Goal: Task Accomplishment & Management: Manage account settings

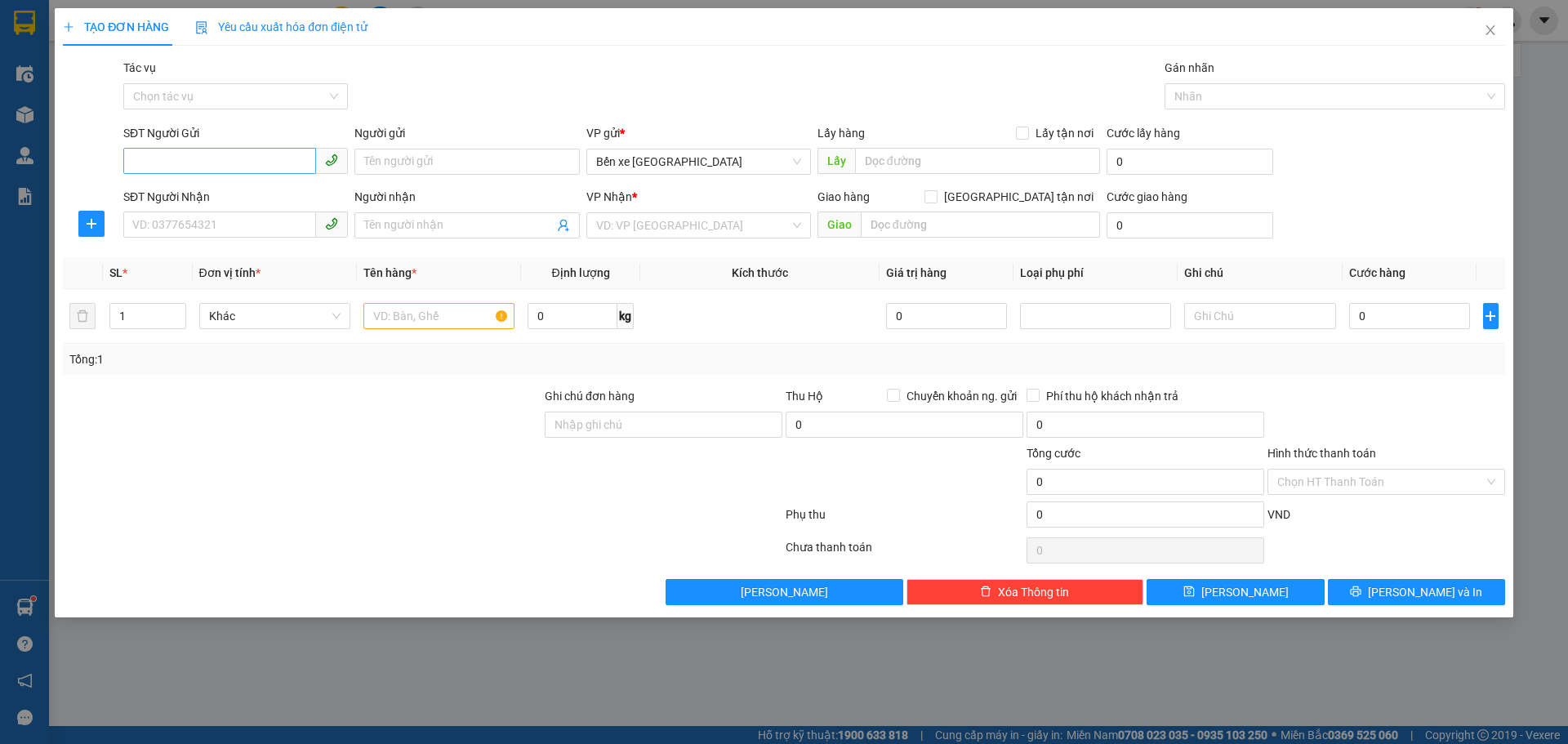
click at [171, 151] on input "SĐT Người Gửi" at bounding box center [219, 160] width 192 height 26
type input "0366235700"
click at [226, 197] on div "0366235700 - a đức" at bounding box center [235, 194] width 205 height 18
type input "a đức"
type input "0366235700"
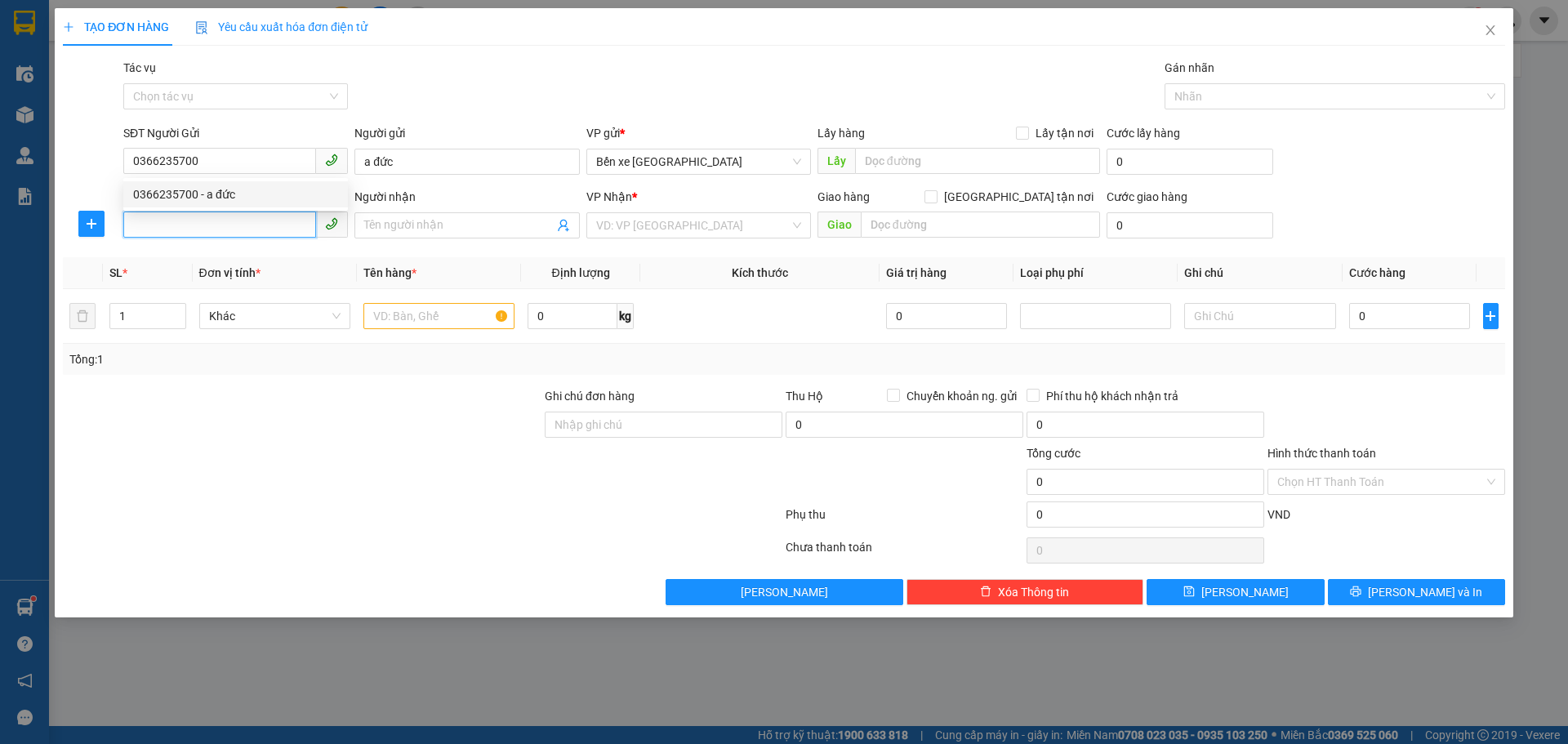
click at [204, 219] on input "SĐT Người Nhận" at bounding box center [219, 224] width 192 height 26
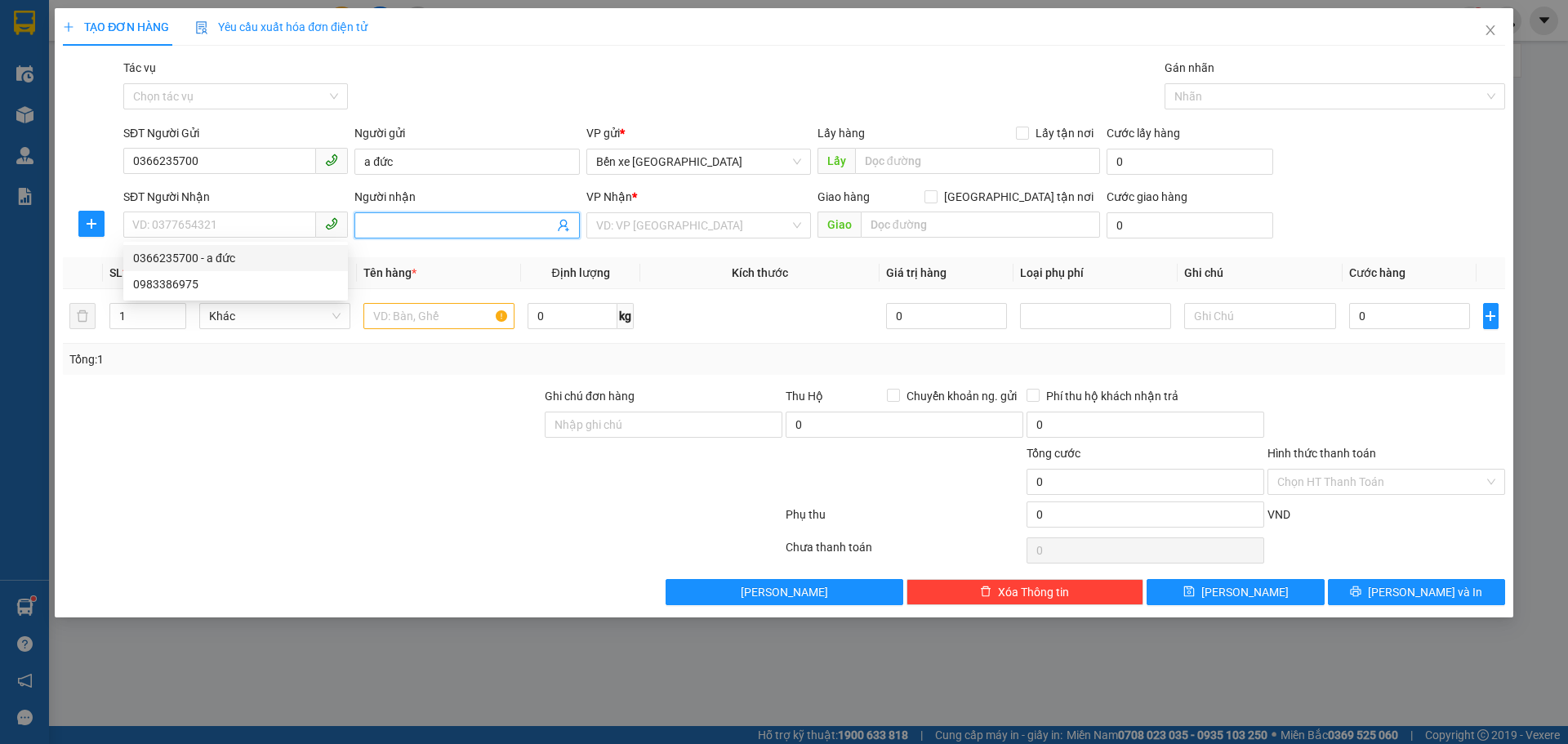
click at [418, 231] on input "Người nhận" at bounding box center [458, 225] width 189 height 18
click at [249, 220] on input "SĐT Người Nhận" at bounding box center [219, 224] width 192 height 26
click at [160, 228] on input "SĐT Người Nhận" at bounding box center [219, 224] width 192 height 26
type input "0983386975"
click at [380, 231] on input "Người nhận" at bounding box center [458, 225] width 189 height 18
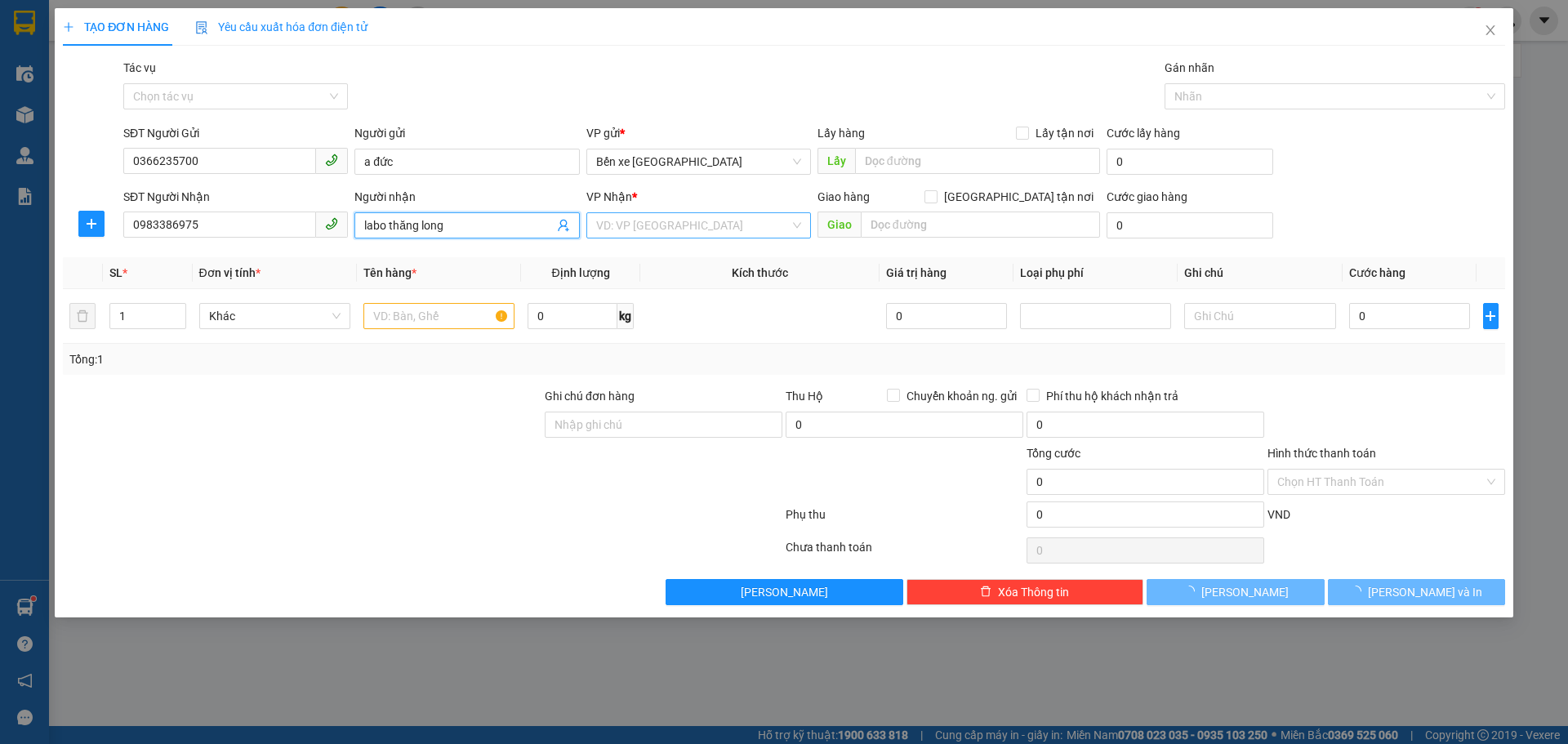
type input "labo thăng long"
drag, startPoint x: 718, startPoint y: 232, endPoint x: 669, endPoint y: 304, distance: 87.1
click at [718, 233] on input "search" at bounding box center [693, 226] width 193 height 25
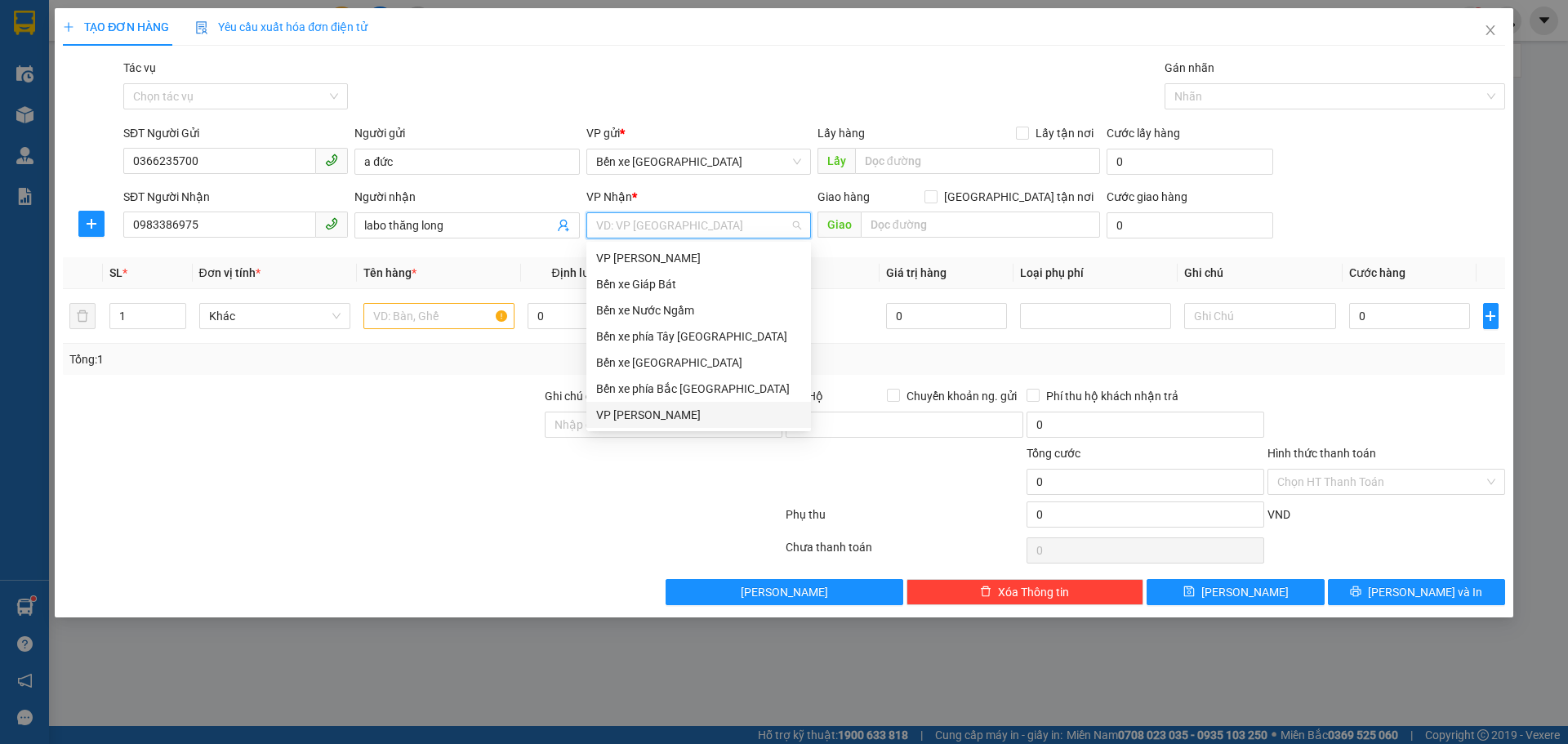
click at [638, 410] on div "VP [PERSON_NAME]" at bounding box center [699, 415] width 205 height 18
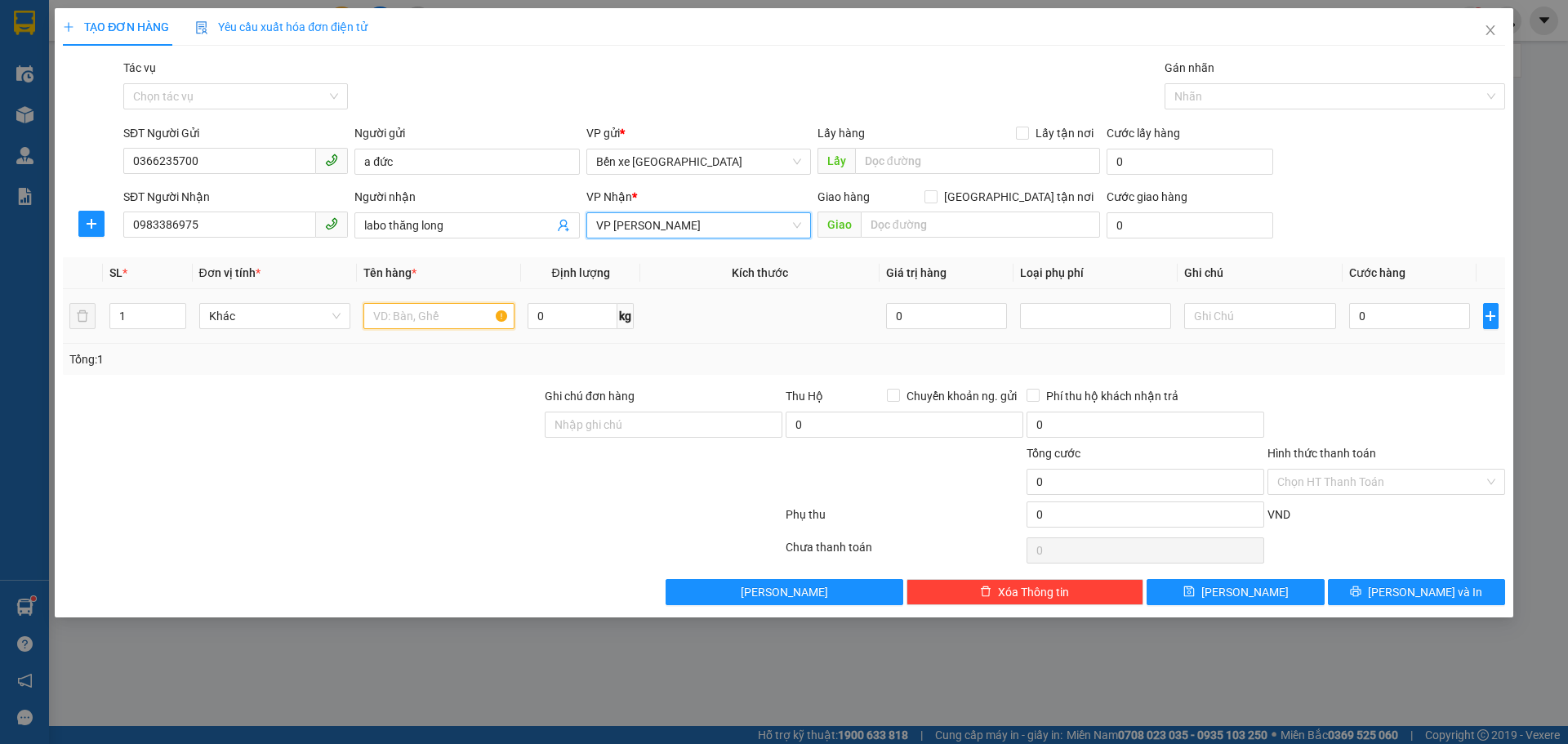
click at [437, 323] on input "text" at bounding box center [439, 315] width 151 height 26
type input "1 hộp ct"
click at [1435, 316] on input "0" at bounding box center [1409, 315] width 122 height 26
type input "3"
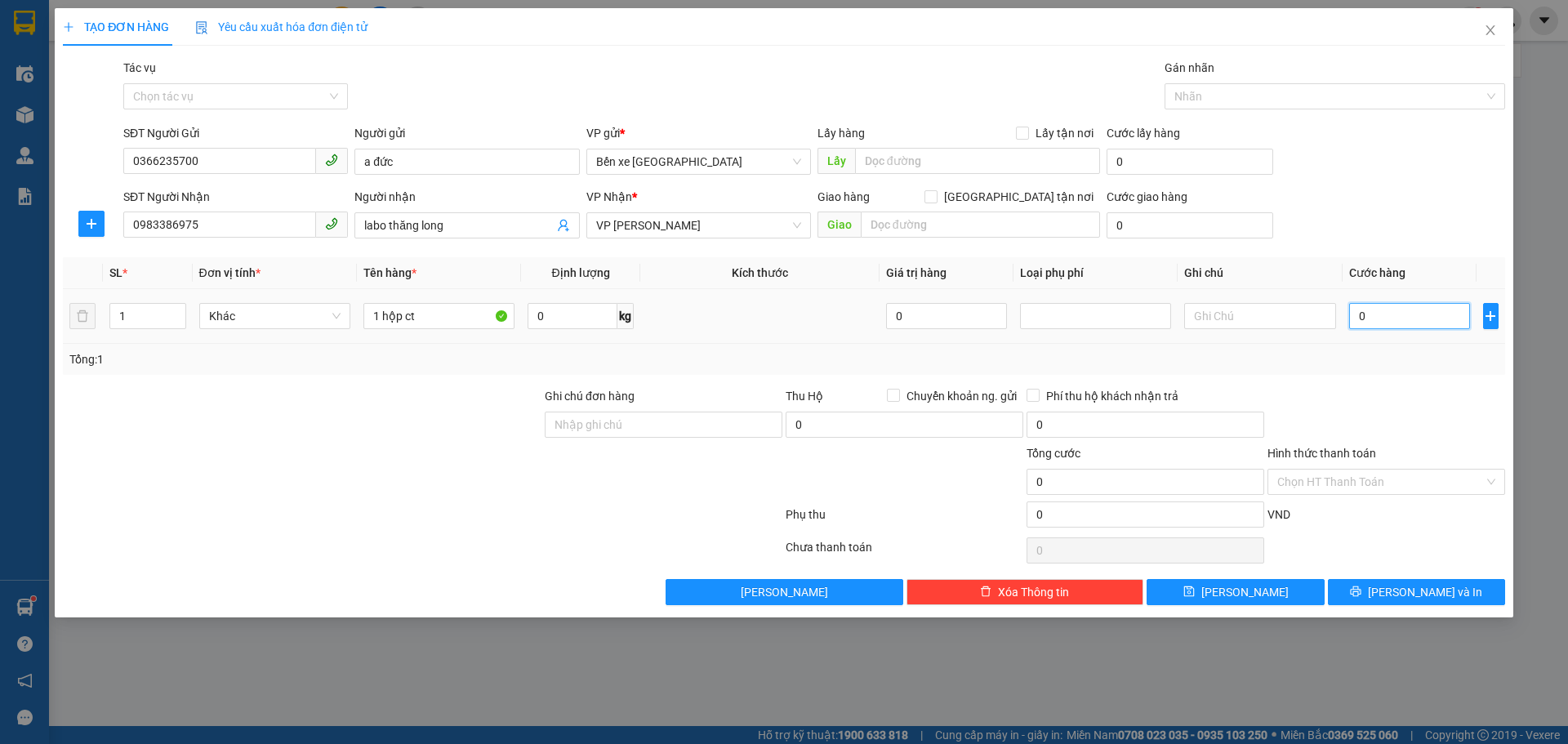
type input "3"
type input "30"
type input "30.000"
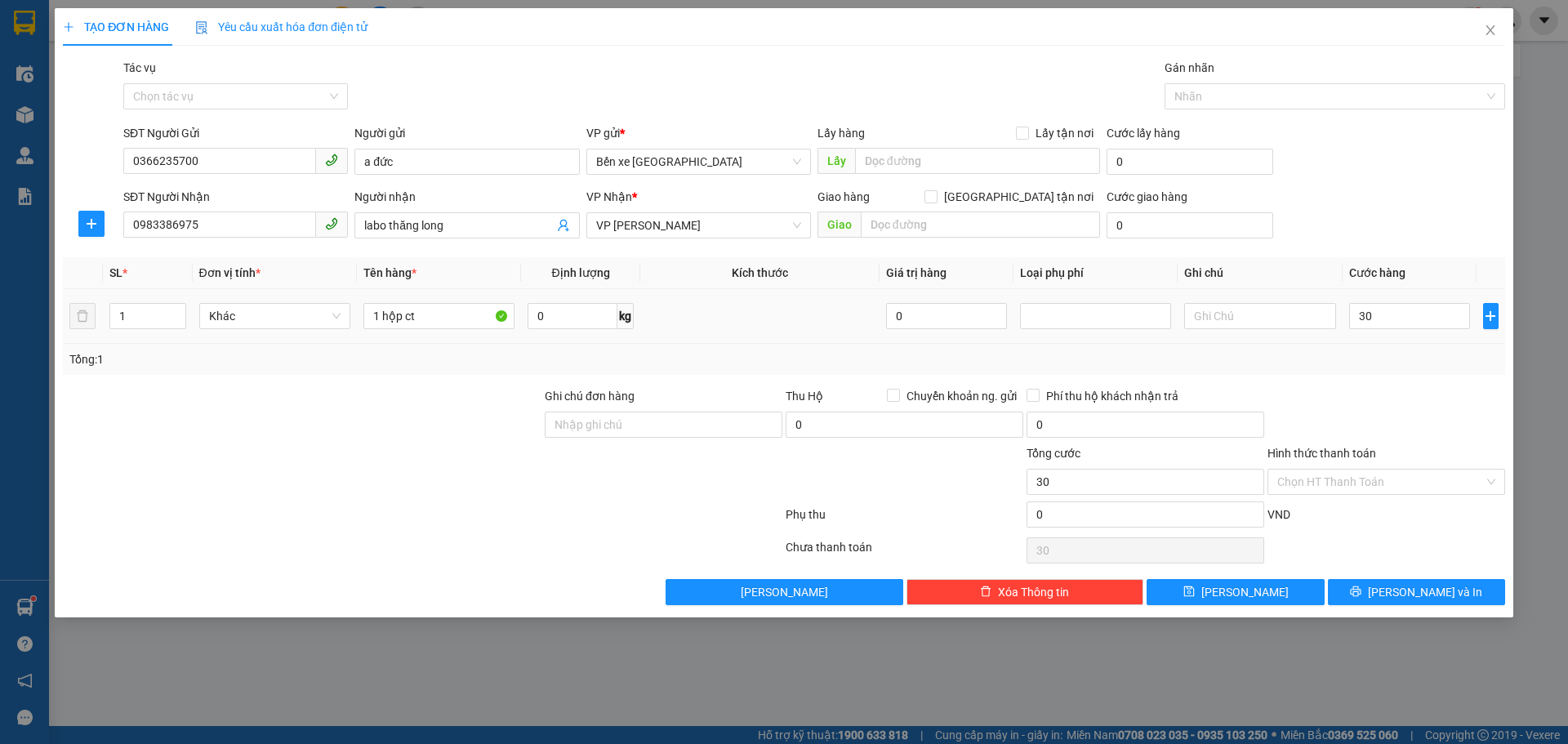
type input "30.000"
click at [1415, 348] on div "Tổng: 1" at bounding box center [784, 359] width 1442 height 31
click at [1352, 482] on input "Hình thức thanh toán" at bounding box center [1380, 482] width 207 height 25
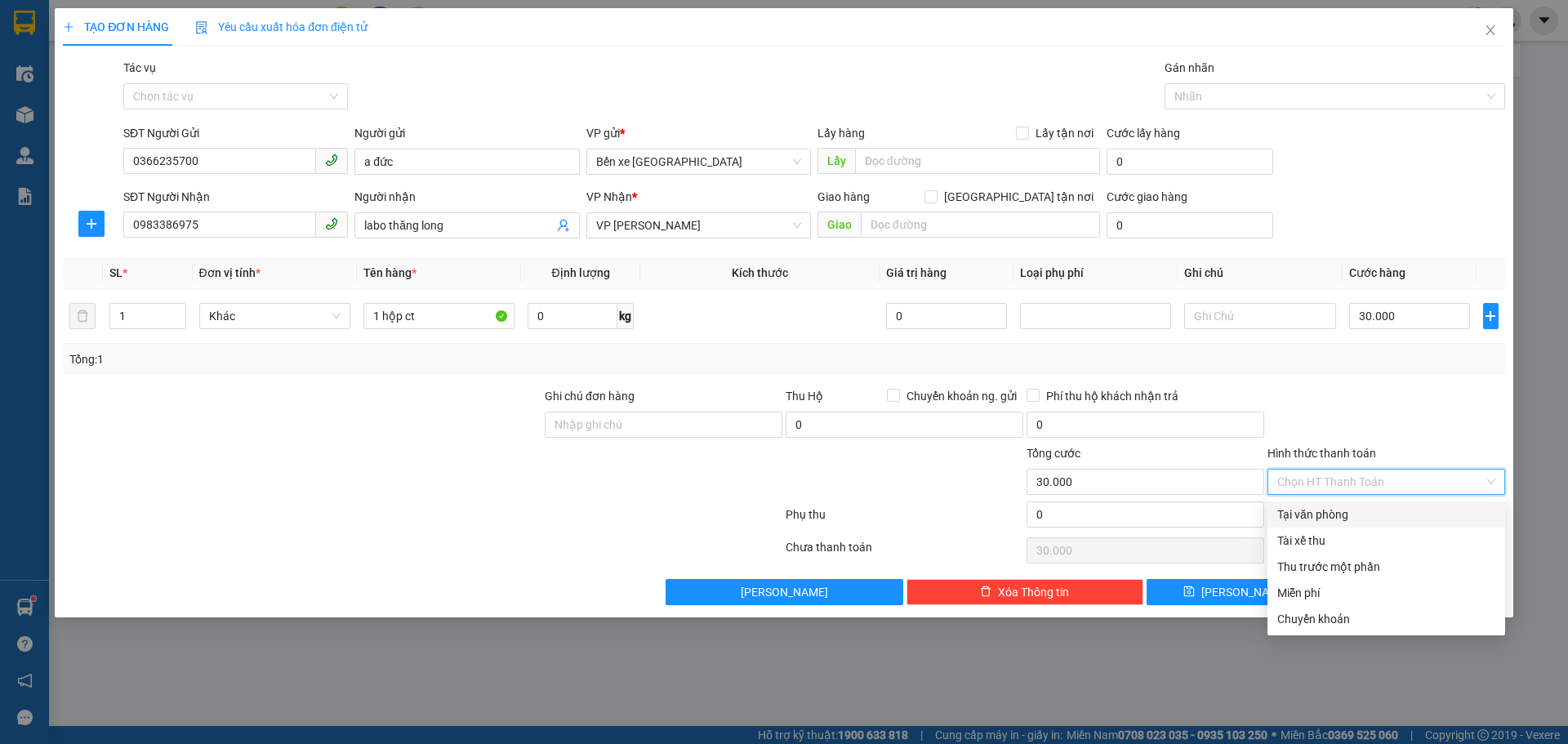
drag, startPoint x: 1317, startPoint y: 513, endPoint x: 1232, endPoint y: 589, distance: 114.0
click at [1316, 513] on div "Tại văn phòng" at bounding box center [1386, 514] width 218 height 18
type input "0"
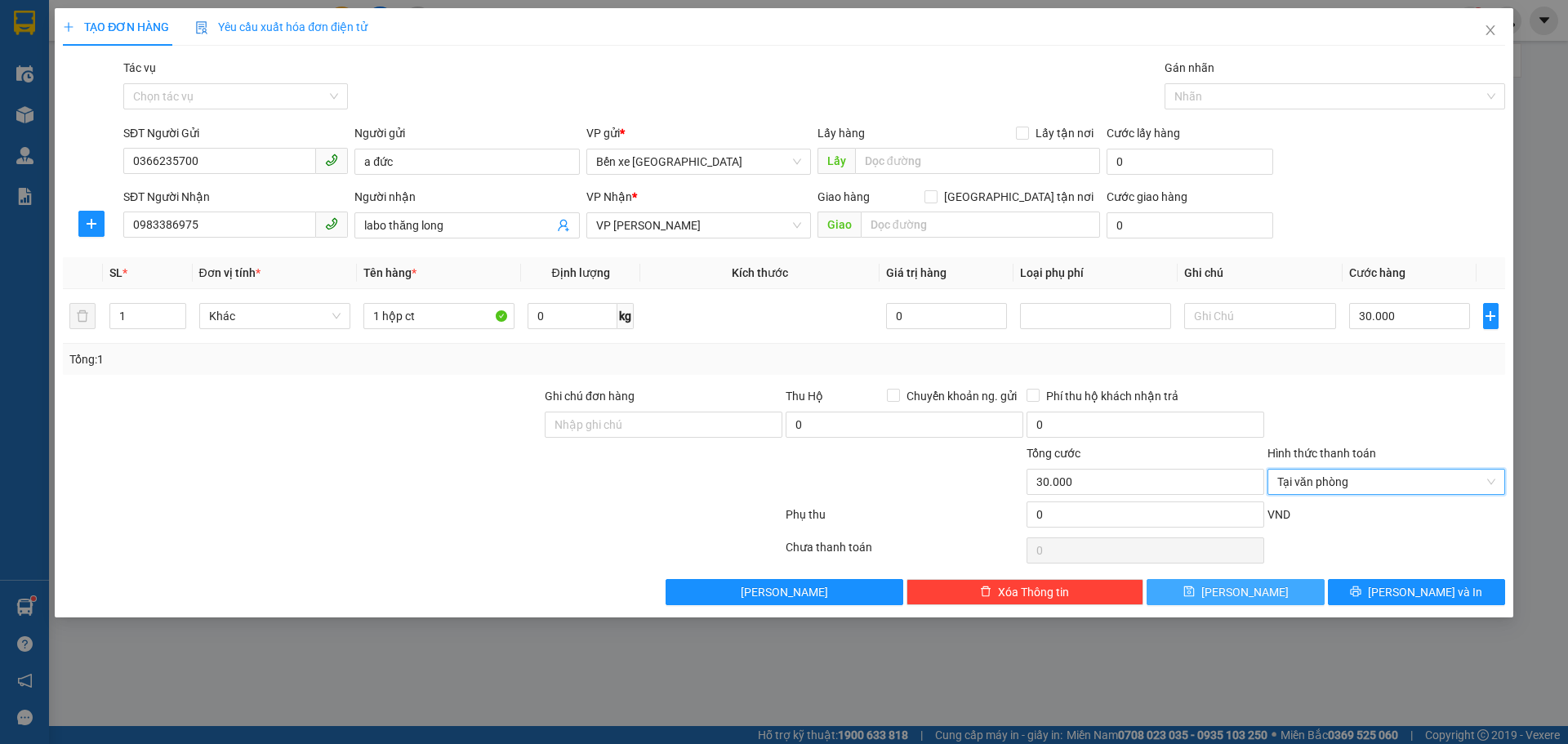
click at [1195, 594] on icon "save" at bounding box center [1189, 592] width 11 height 11
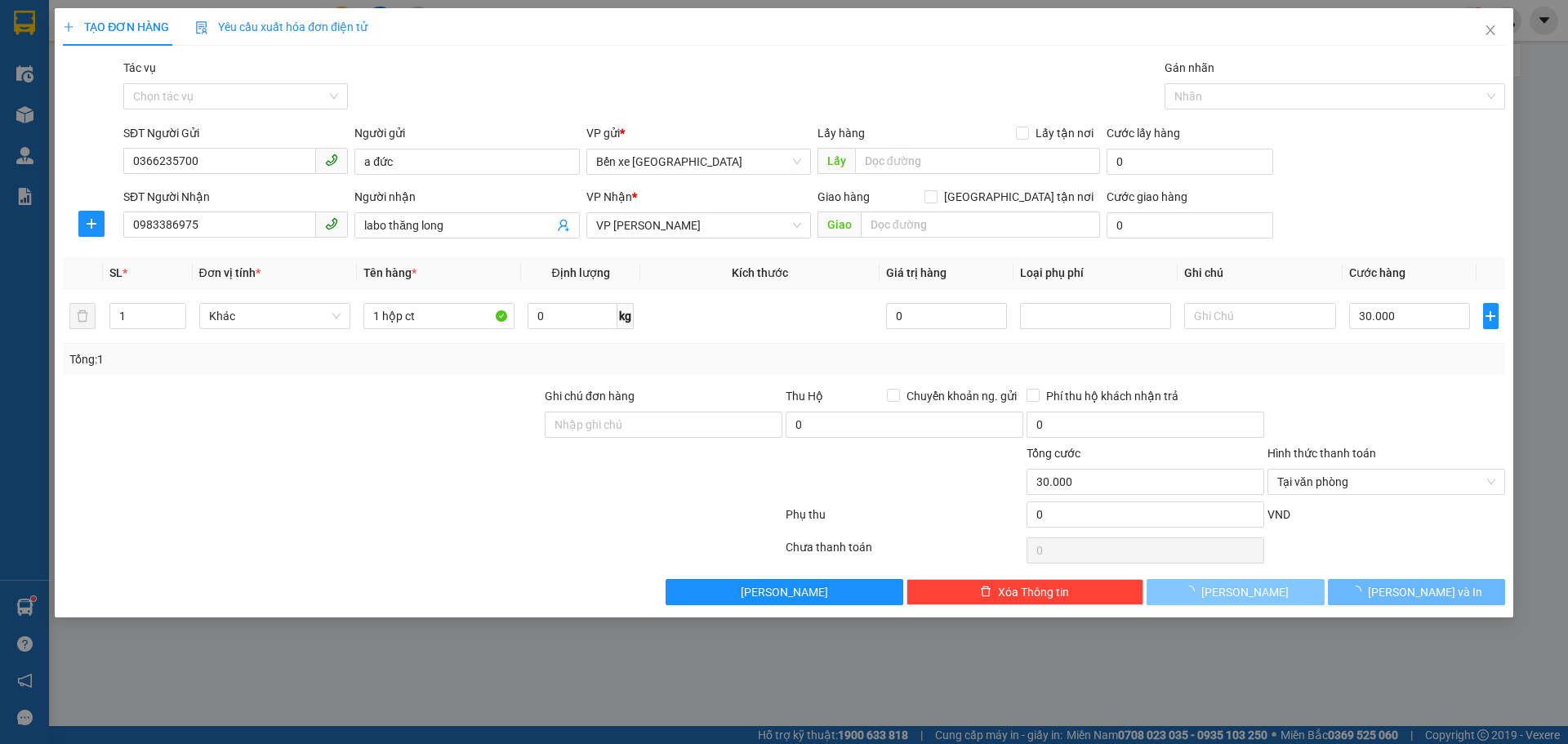
type input "0"
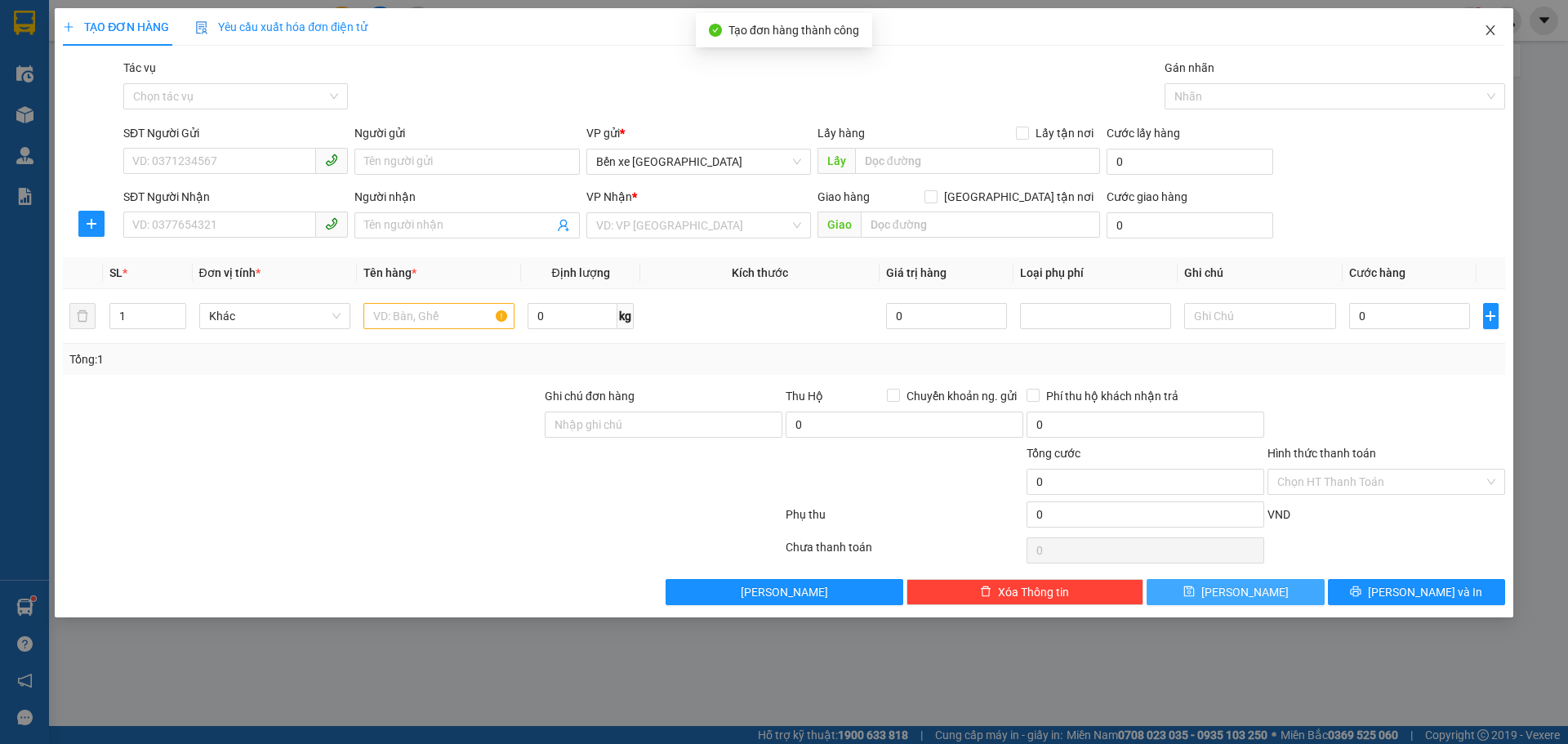
click at [1488, 36] on icon "close" at bounding box center [1490, 31] width 13 height 13
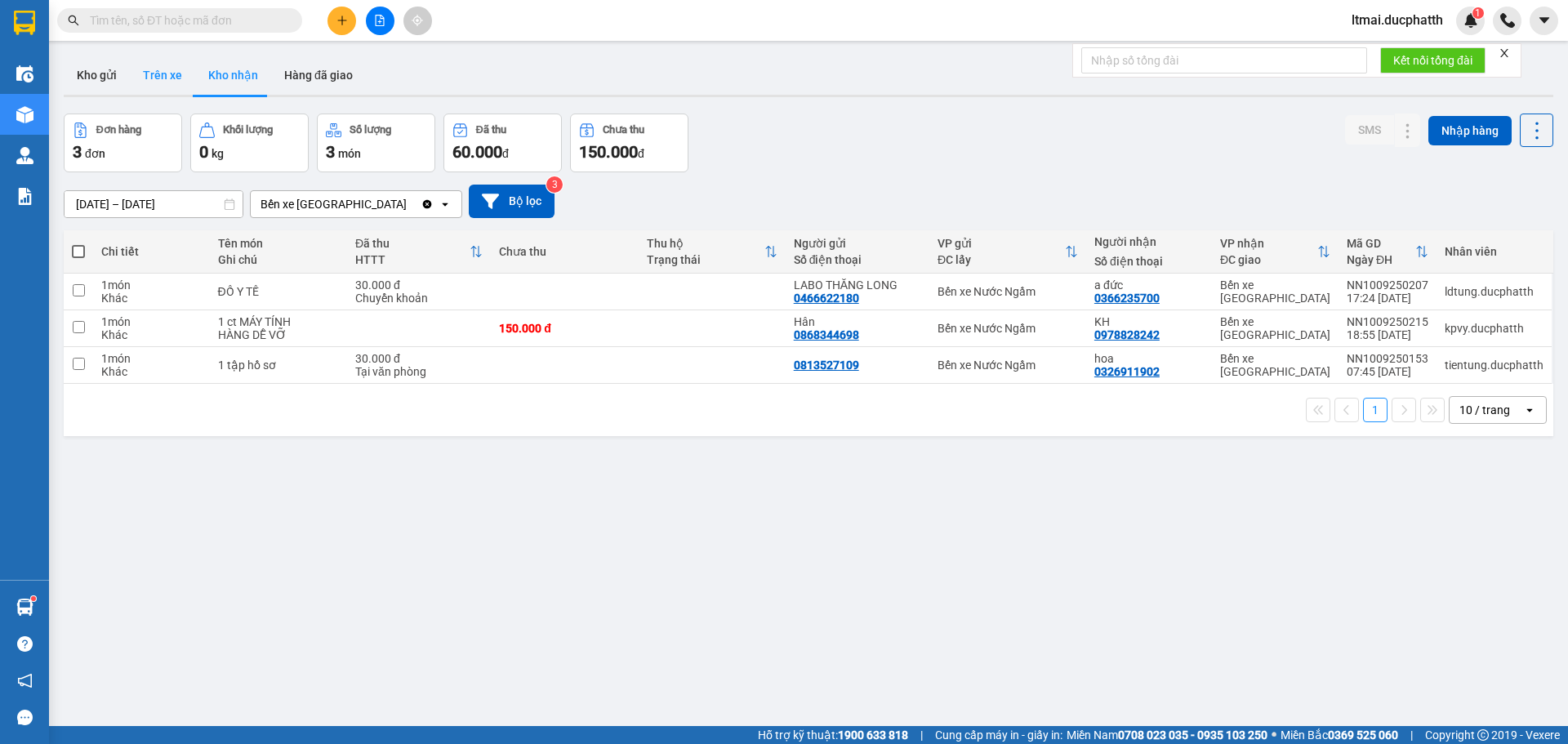
click at [162, 70] on button "Trên xe" at bounding box center [163, 75] width 65 height 39
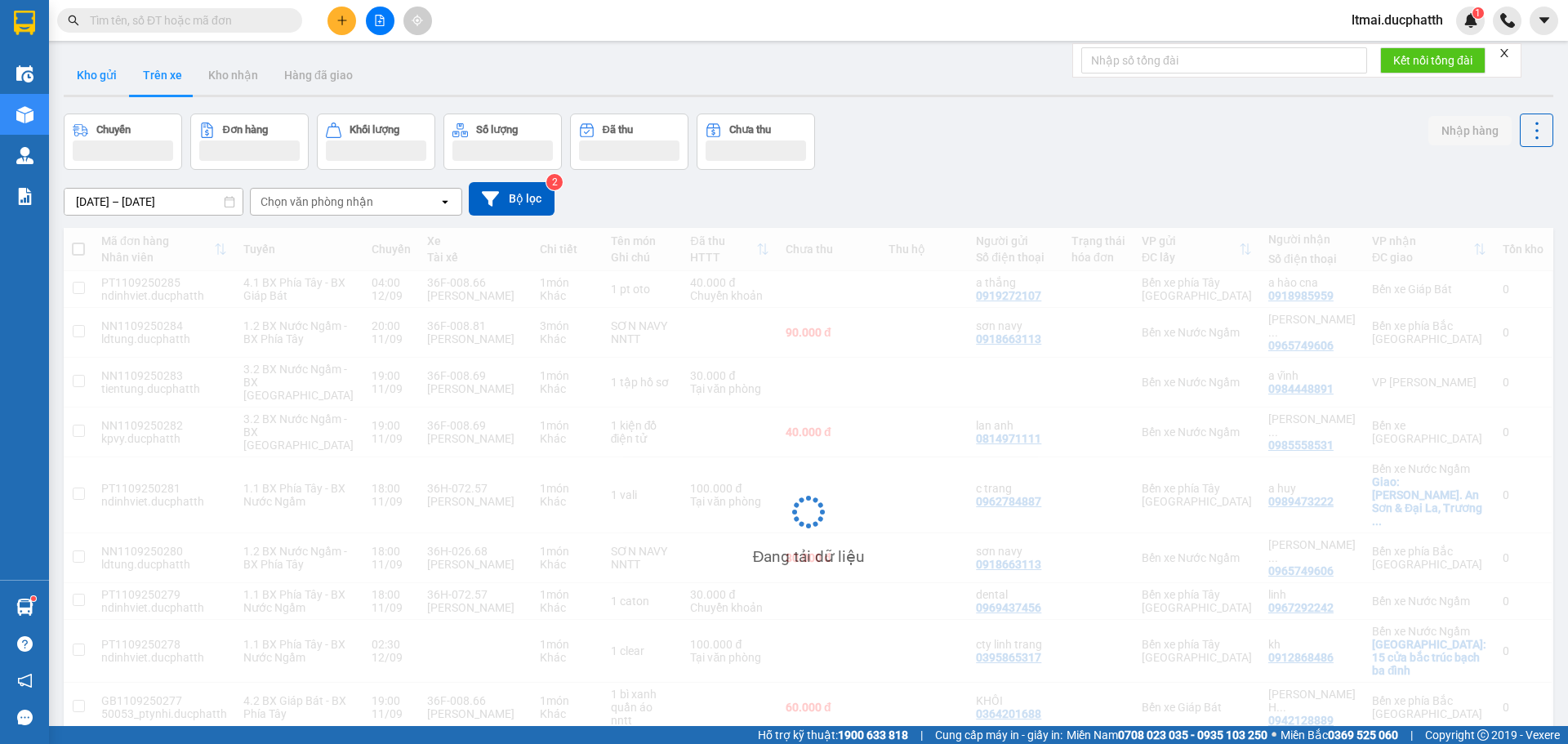
click at [92, 75] on button "Kho gửi" at bounding box center [97, 75] width 66 height 39
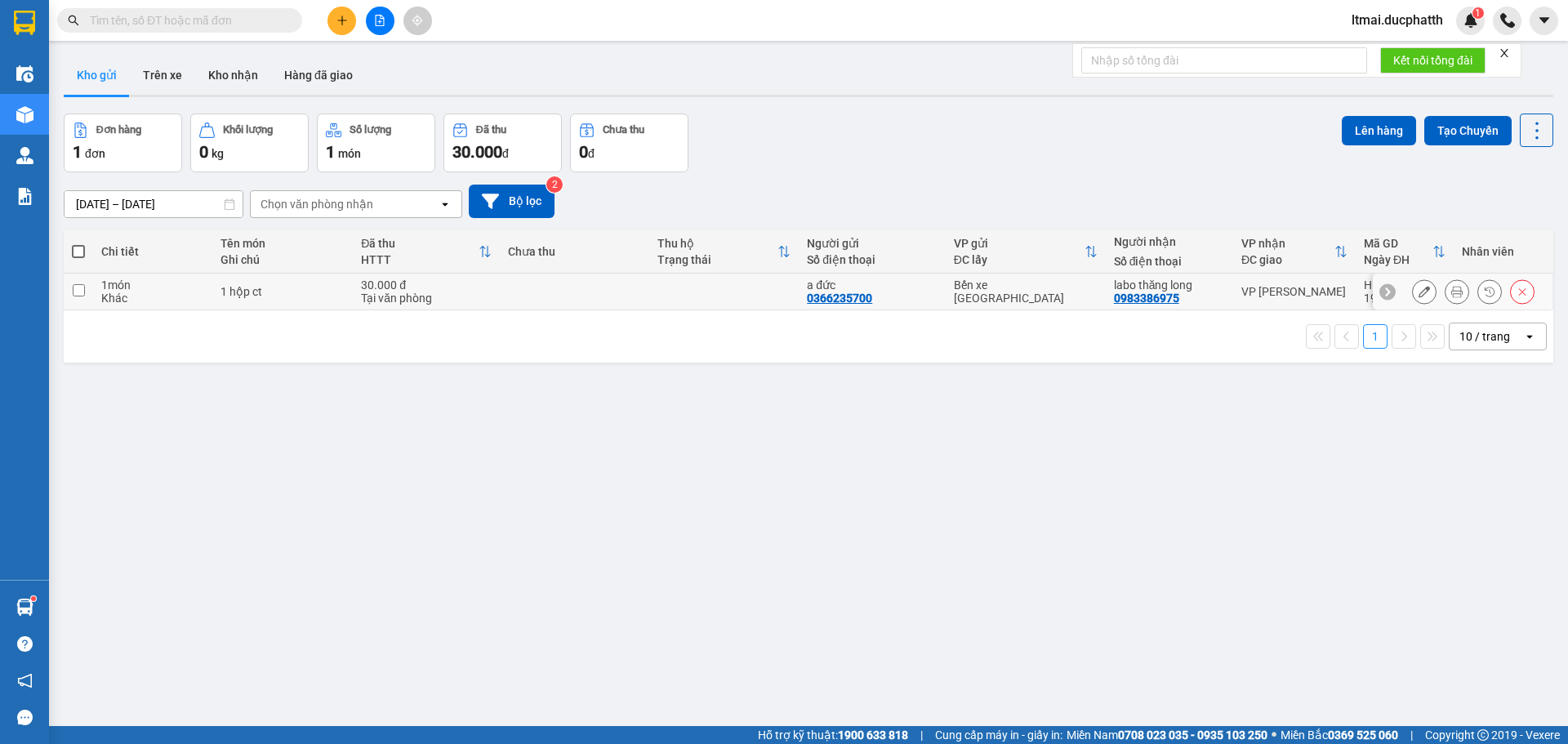
click at [190, 295] on div "Khác" at bounding box center [152, 299] width 102 height 13
checkbox input "true"
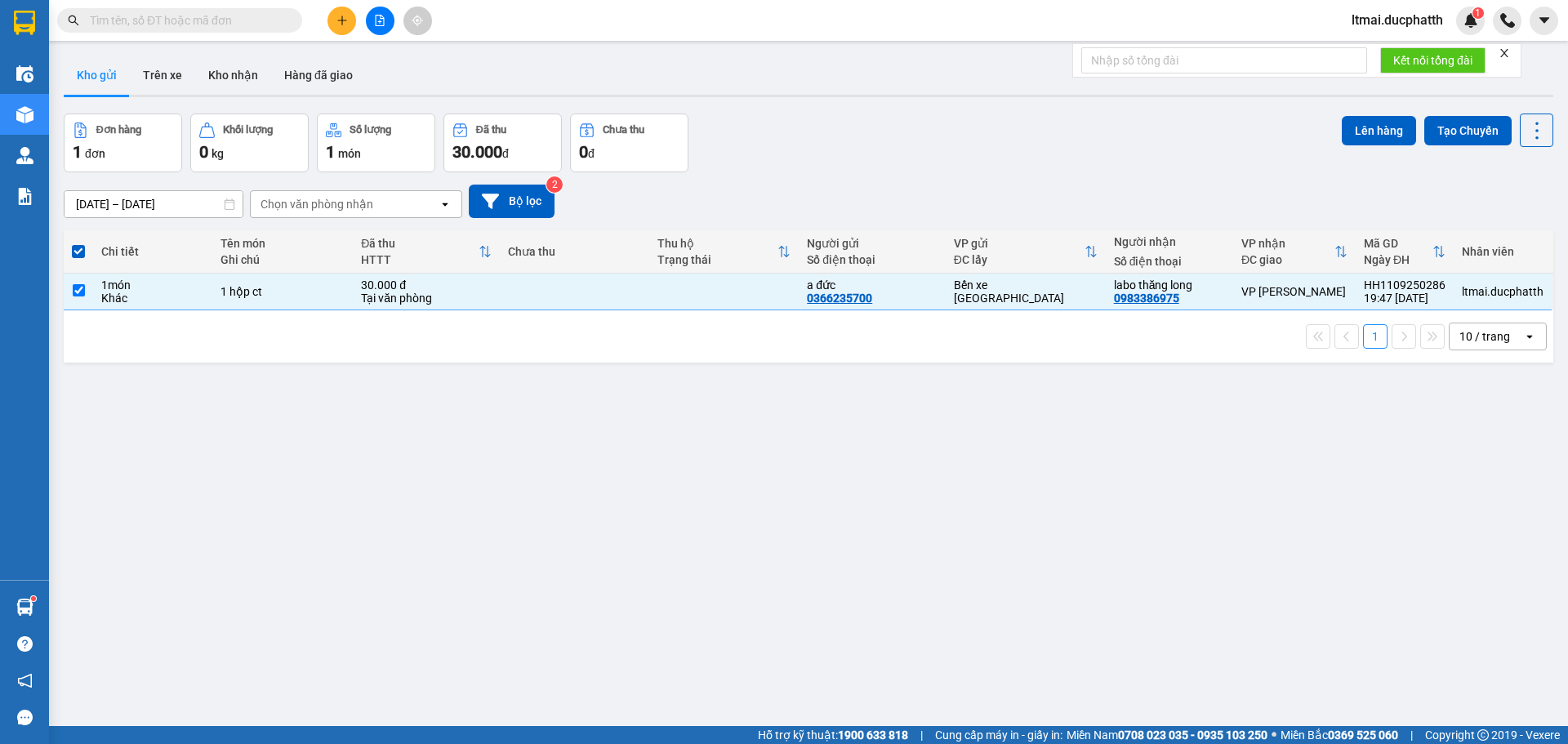
click at [1355, 109] on div "ver 1.8.143 Kho gửi Trên xe Kho nhận Hàng đã giao Đơn hàng 1 đơn Khối lượng 0 k…" at bounding box center [808, 420] width 1502 height 744
click at [1357, 118] on button "Lên hàng" at bounding box center [1378, 130] width 75 height 30
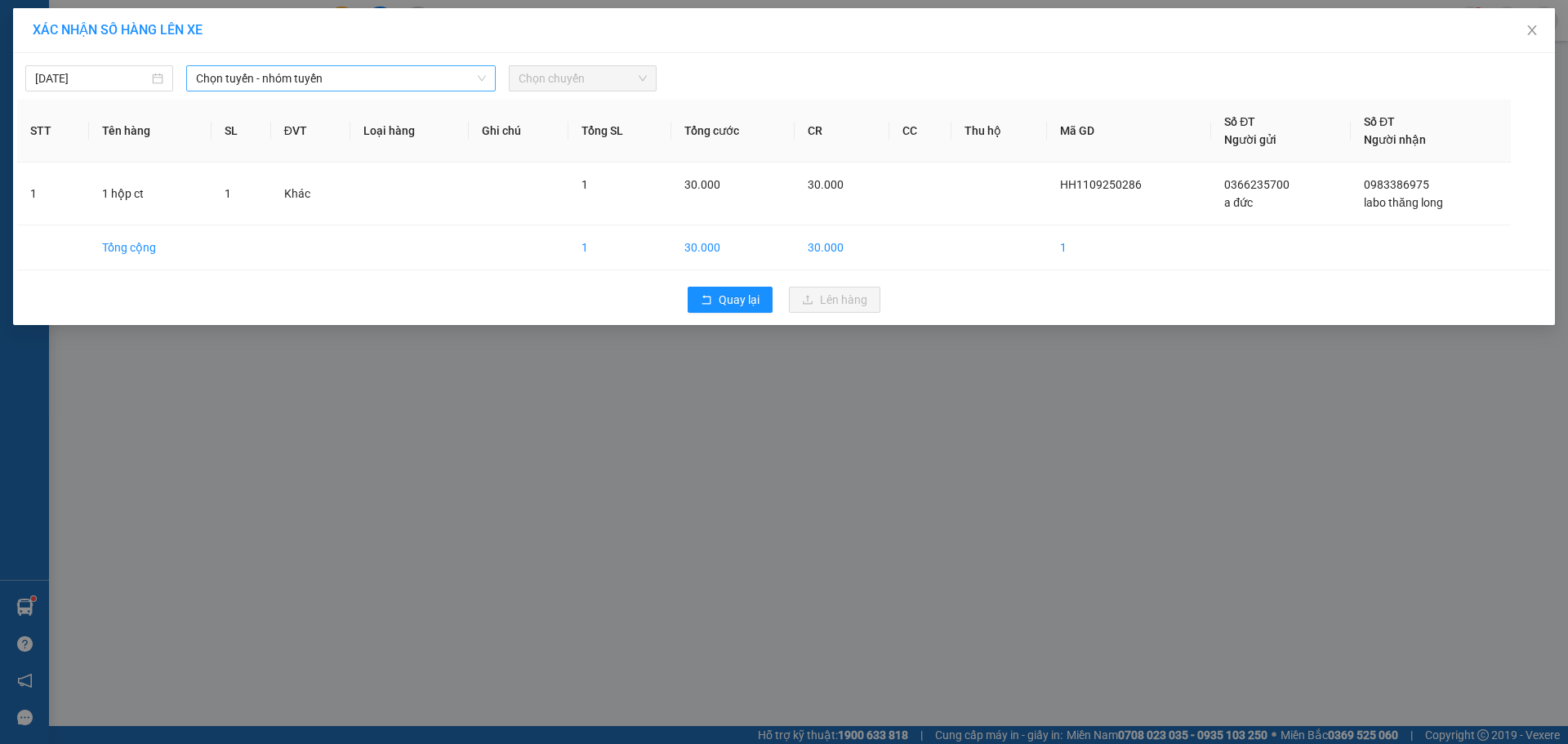
click at [295, 79] on span "Chọn tuyến - nhóm tuyến" at bounding box center [341, 79] width 290 height 25
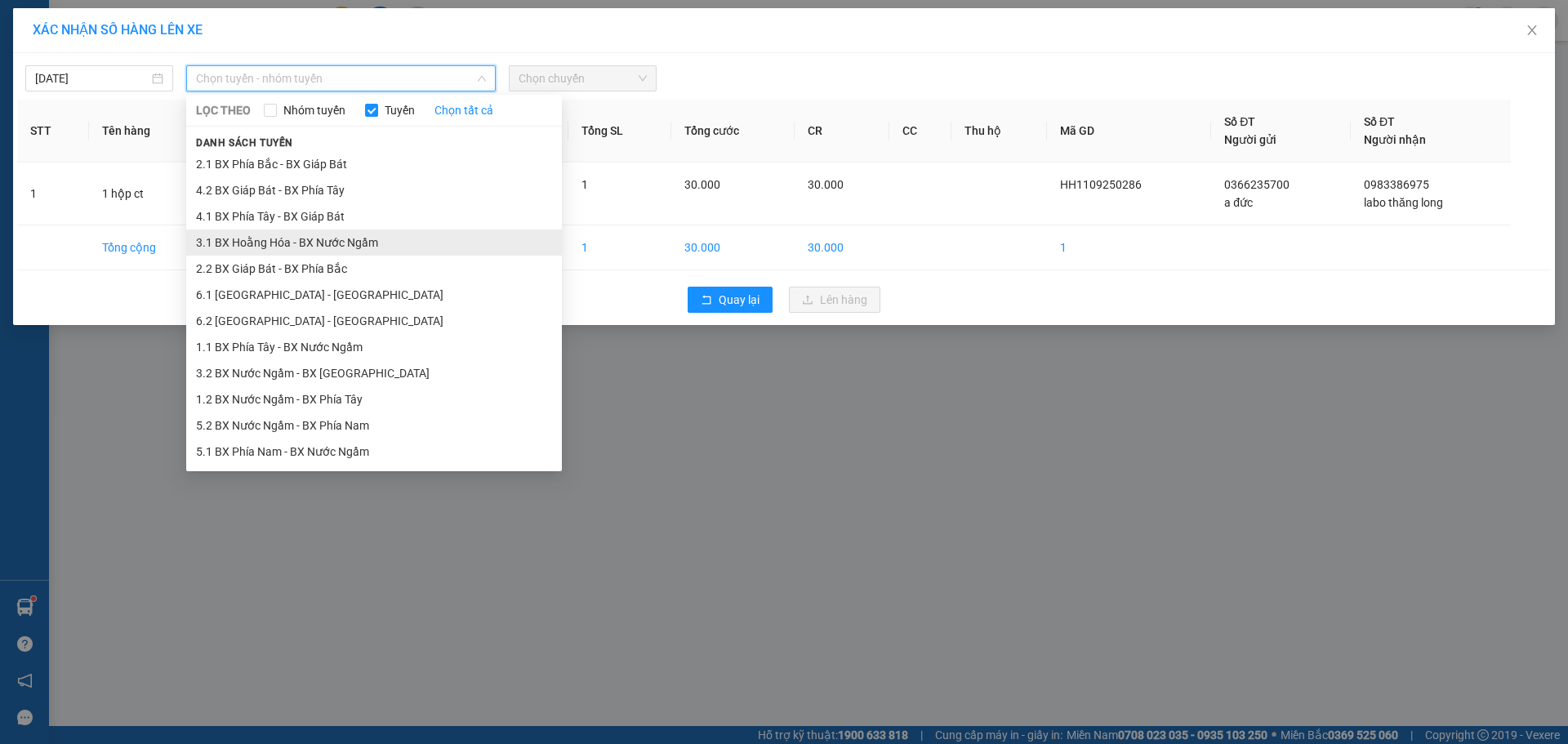
click at [255, 239] on li "3.1 BX Hoằng Hóa - BX Nước Ngầm" at bounding box center [373, 242] width 375 height 26
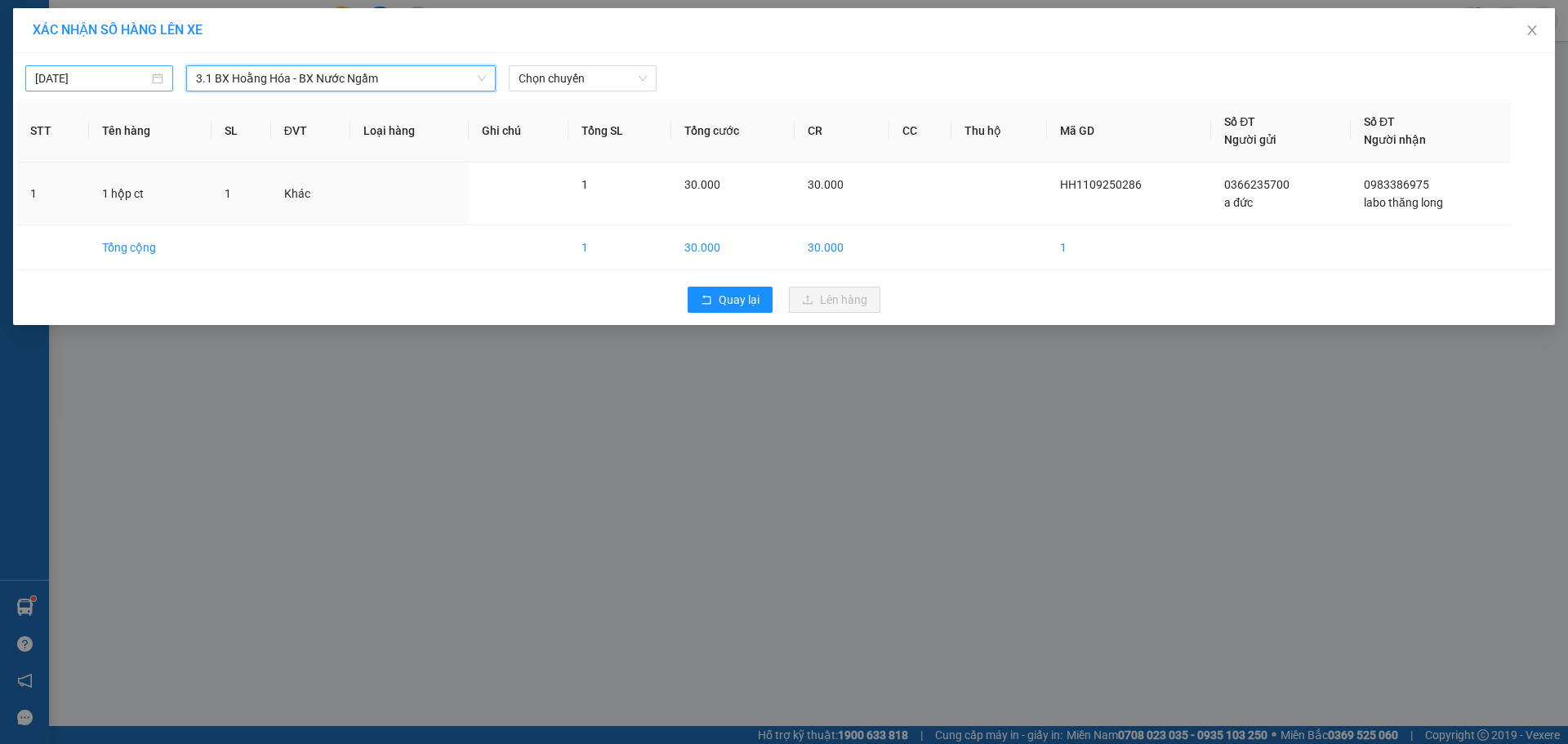
click at [122, 80] on input "[DATE]" at bounding box center [92, 79] width 114 height 18
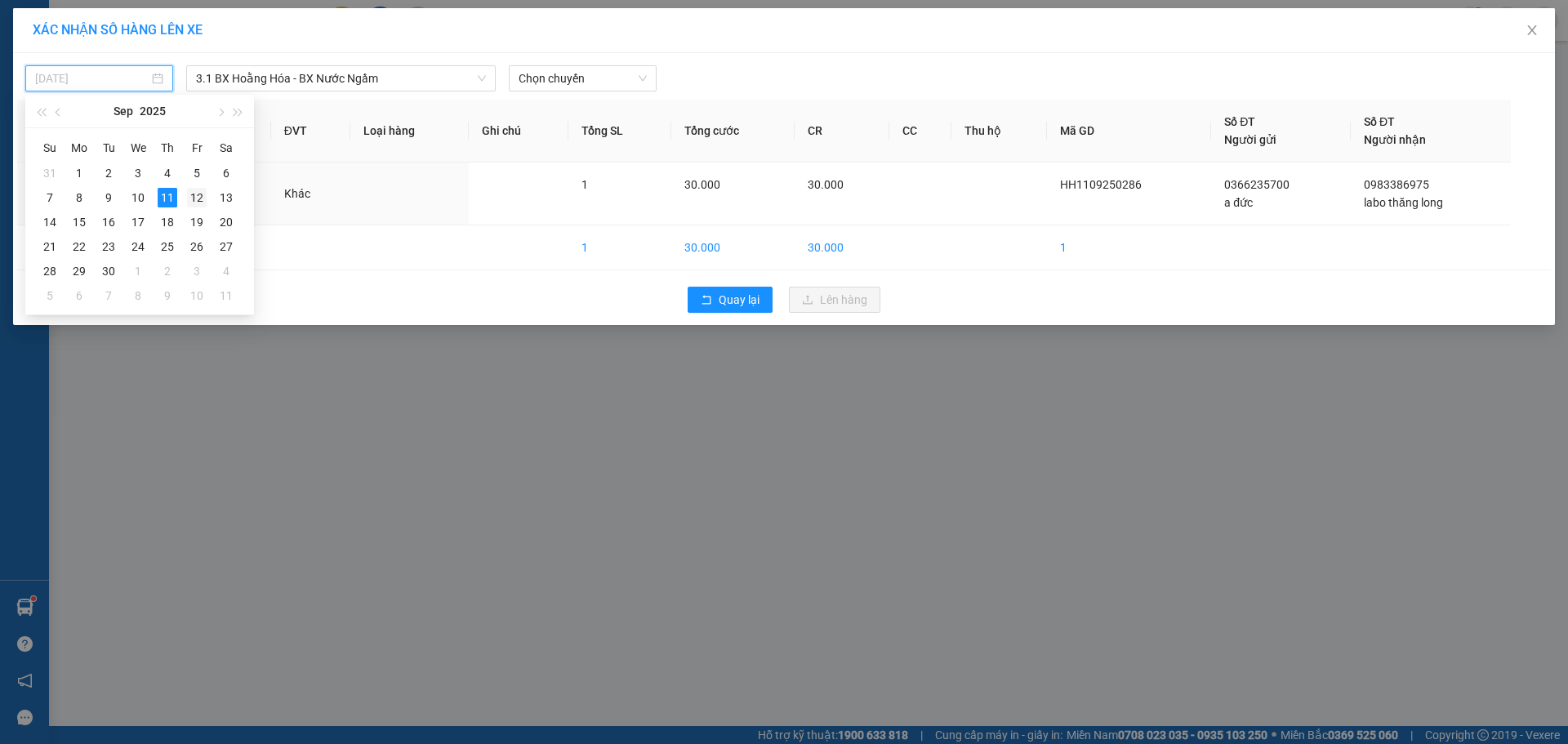
click at [198, 197] on div "12" at bounding box center [196, 197] width 19 height 19
type input "[DATE]"
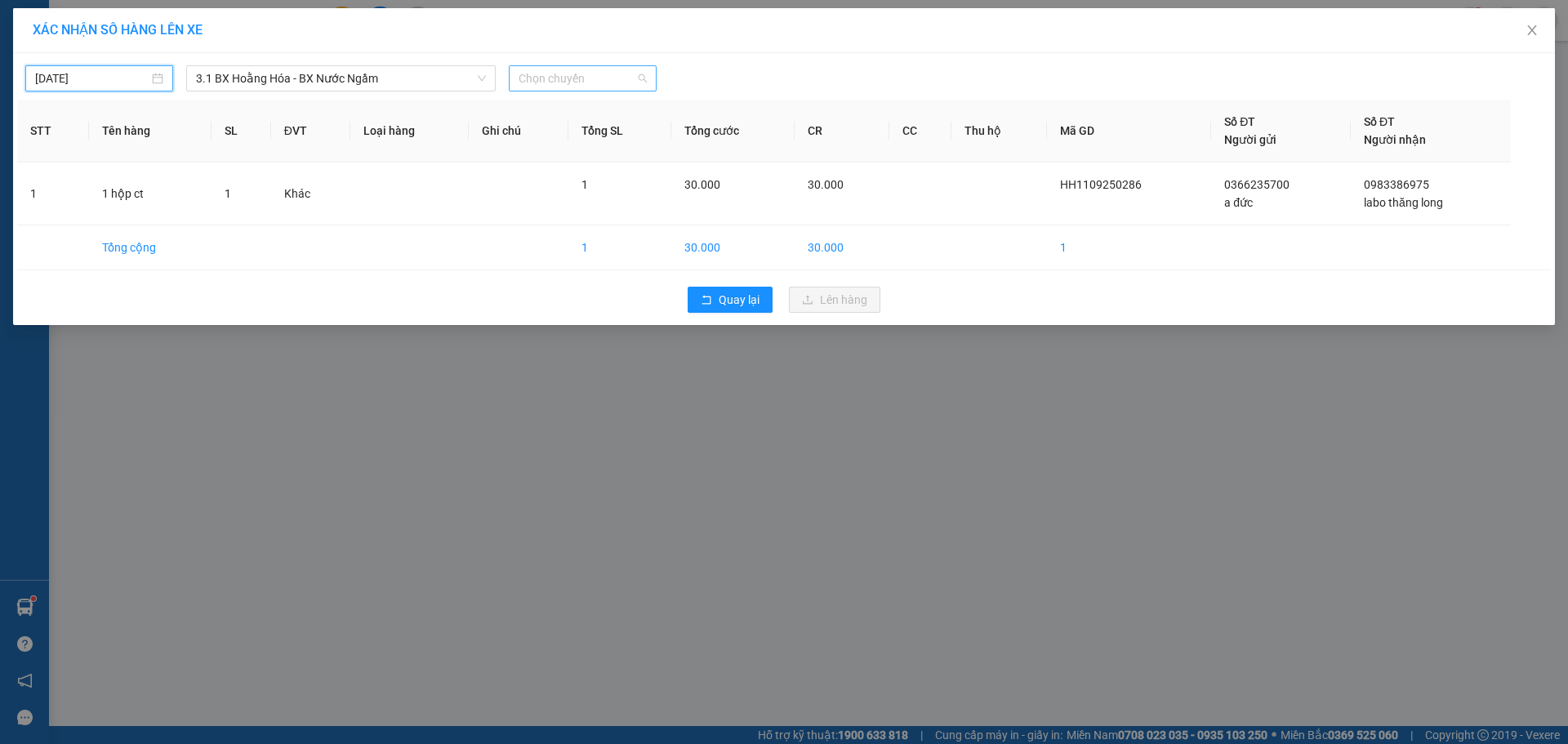
click at [544, 79] on span "Chọn chuyến" at bounding box center [583, 79] width 128 height 25
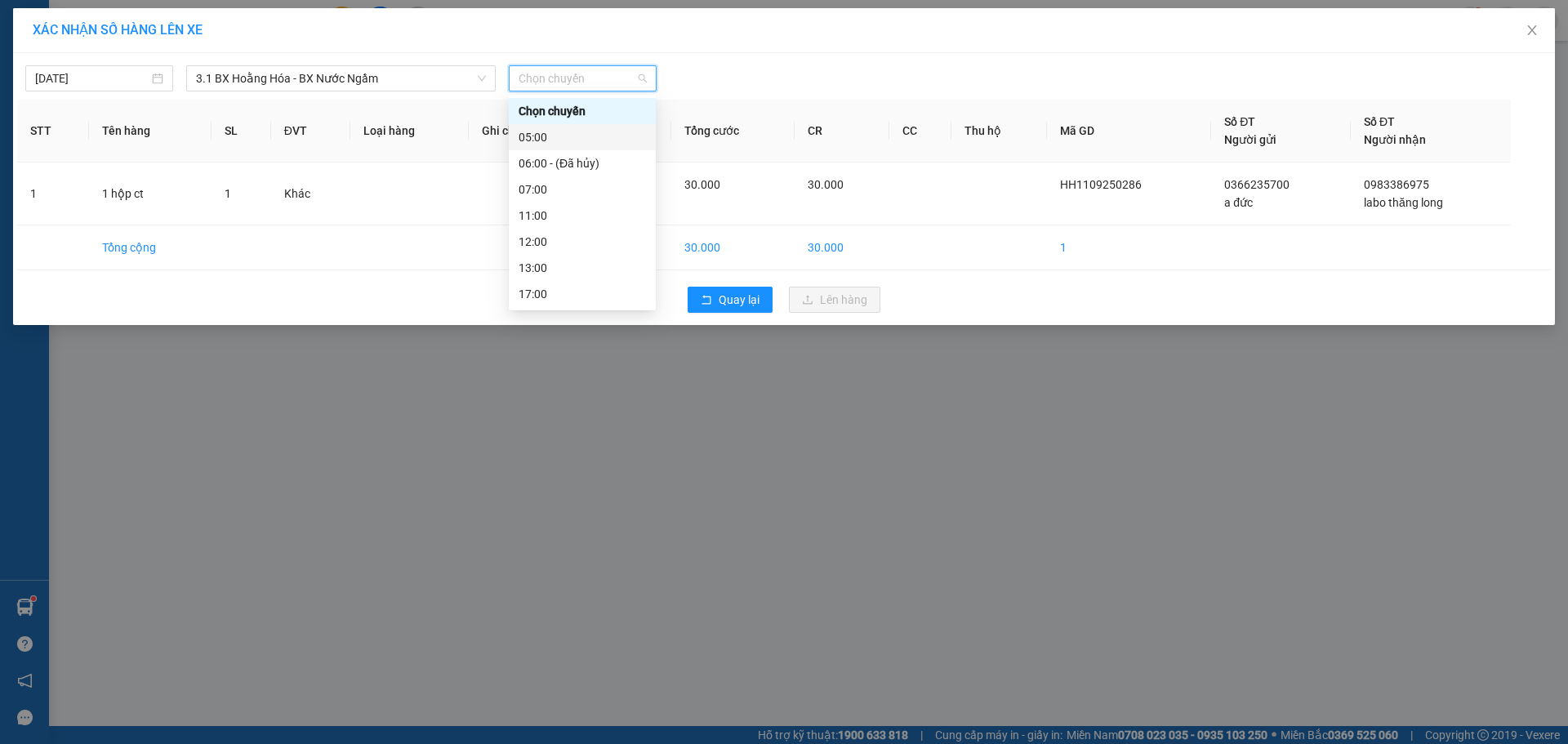
click at [529, 130] on div "05:00" at bounding box center [582, 137] width 127 height 18
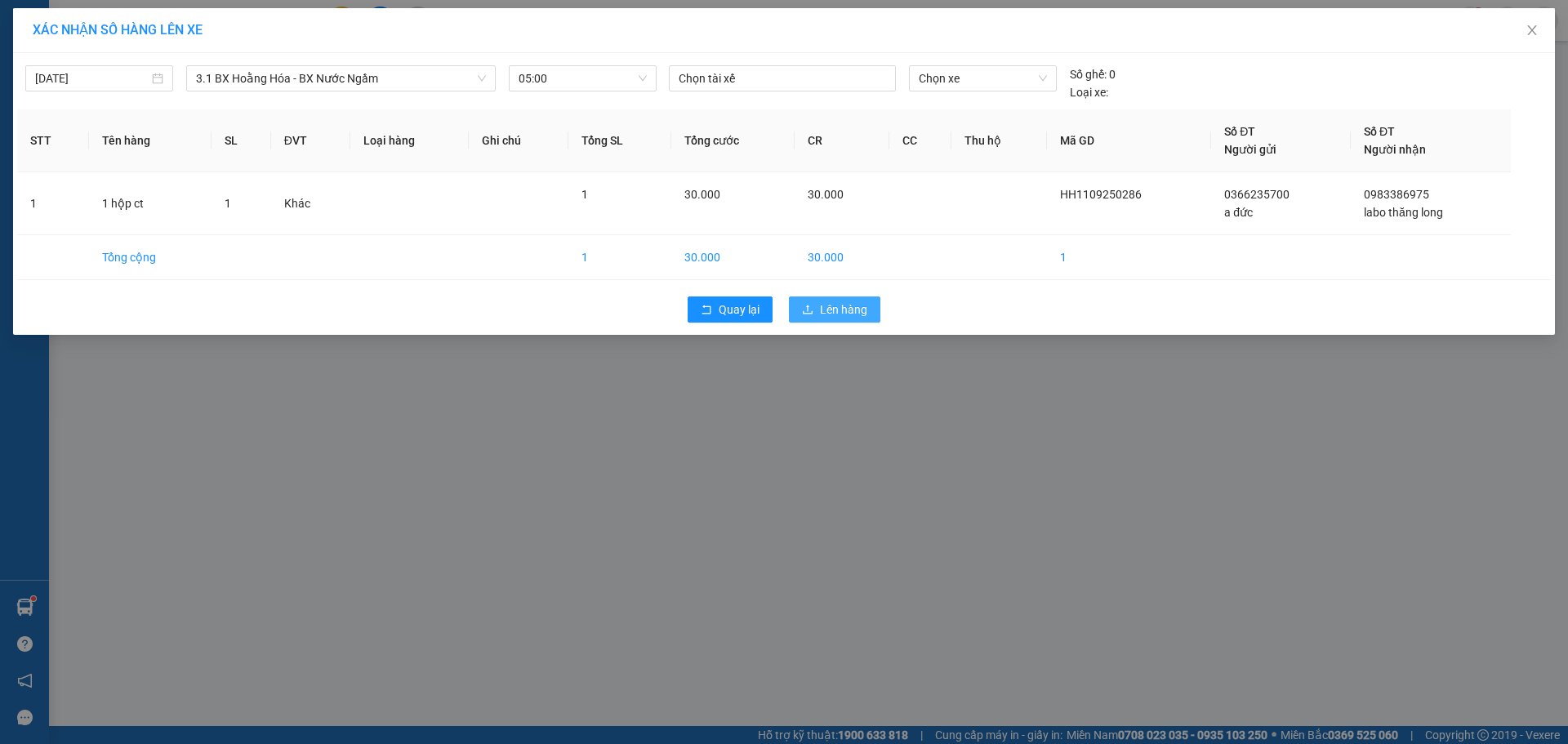
click at [832, 304] on span "Lên hàng" at bounding box center [842, 309] width 47 height 18
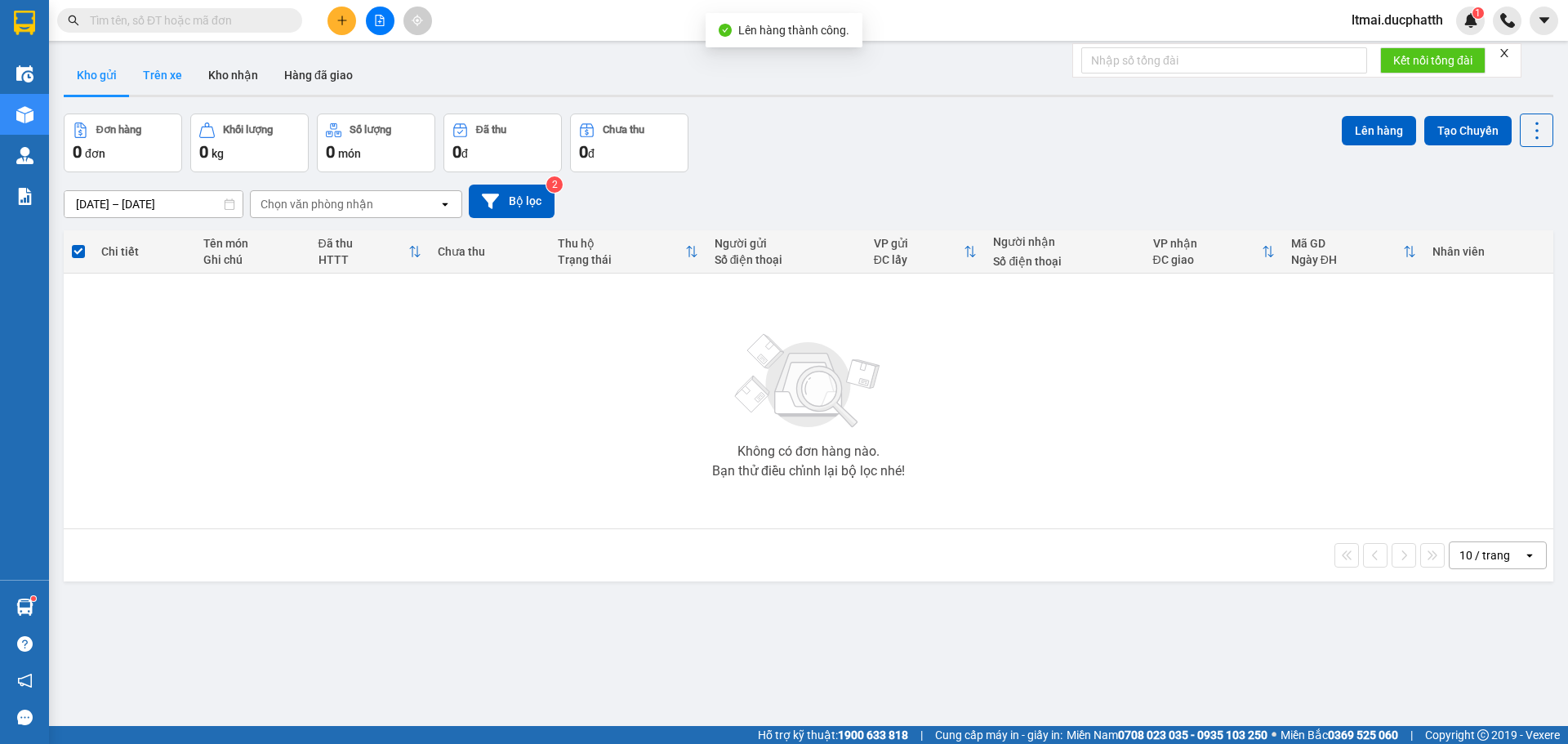
click at [158, 79] on button "Trên xe" at bounding box center [163, 75] width 65 height 39
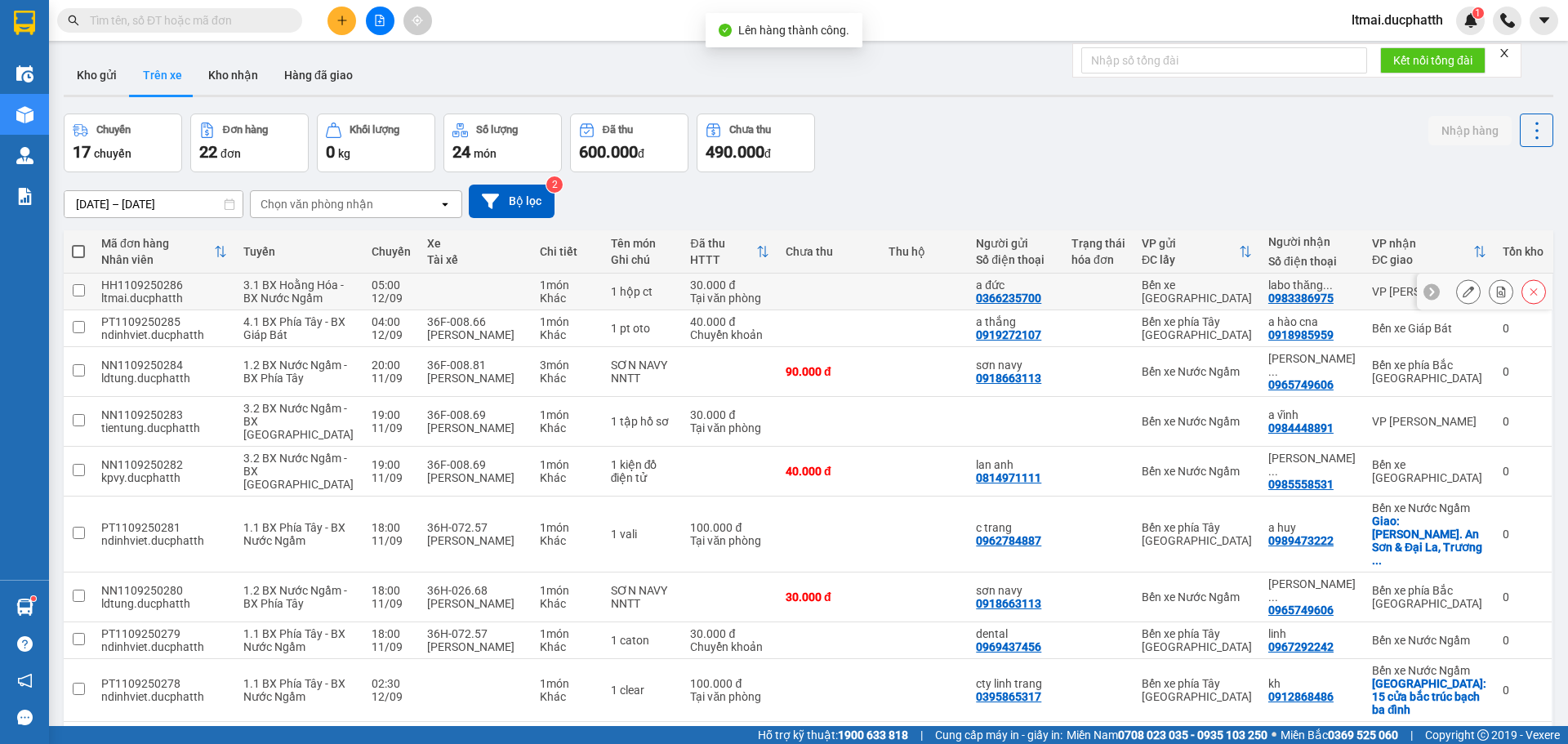
click at [1495, 296] on icon at bounding box center [1501, 292] width 11 height 11
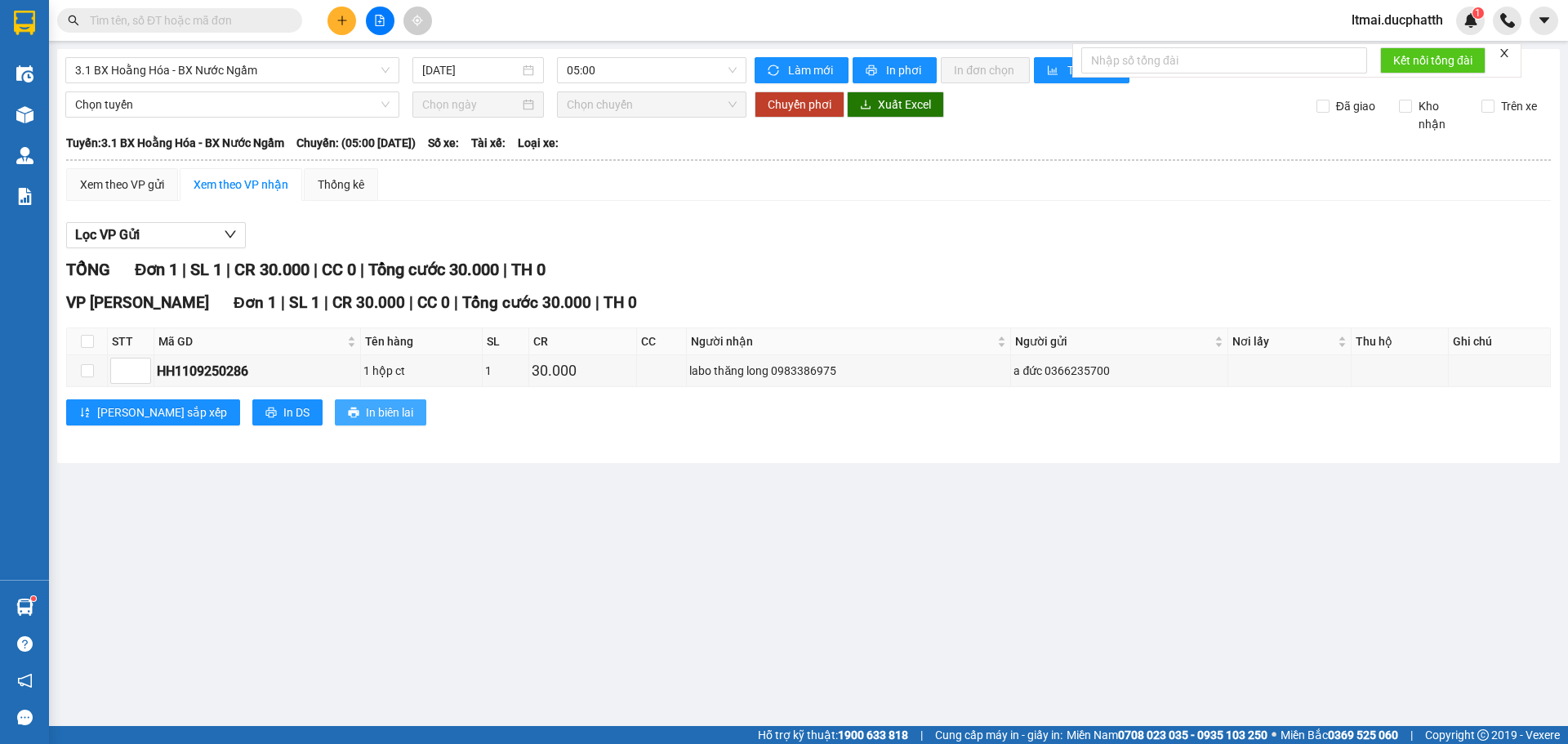
click at [335, 411] on button "In biên lai" at bounding box center [381, 412] width 92 height 26
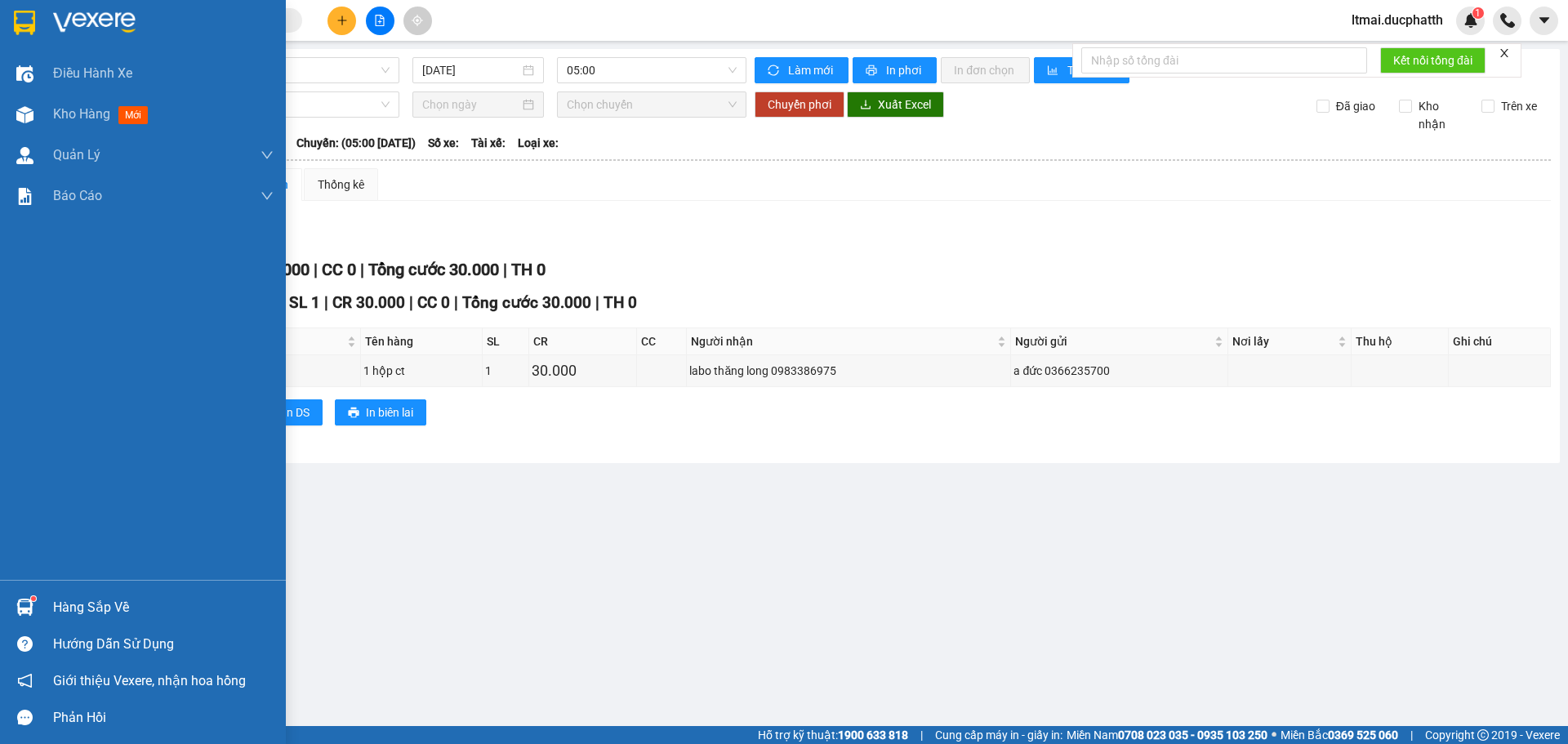
click at [36, 610] on div at bounding box center [25, 607] width 29 height 29
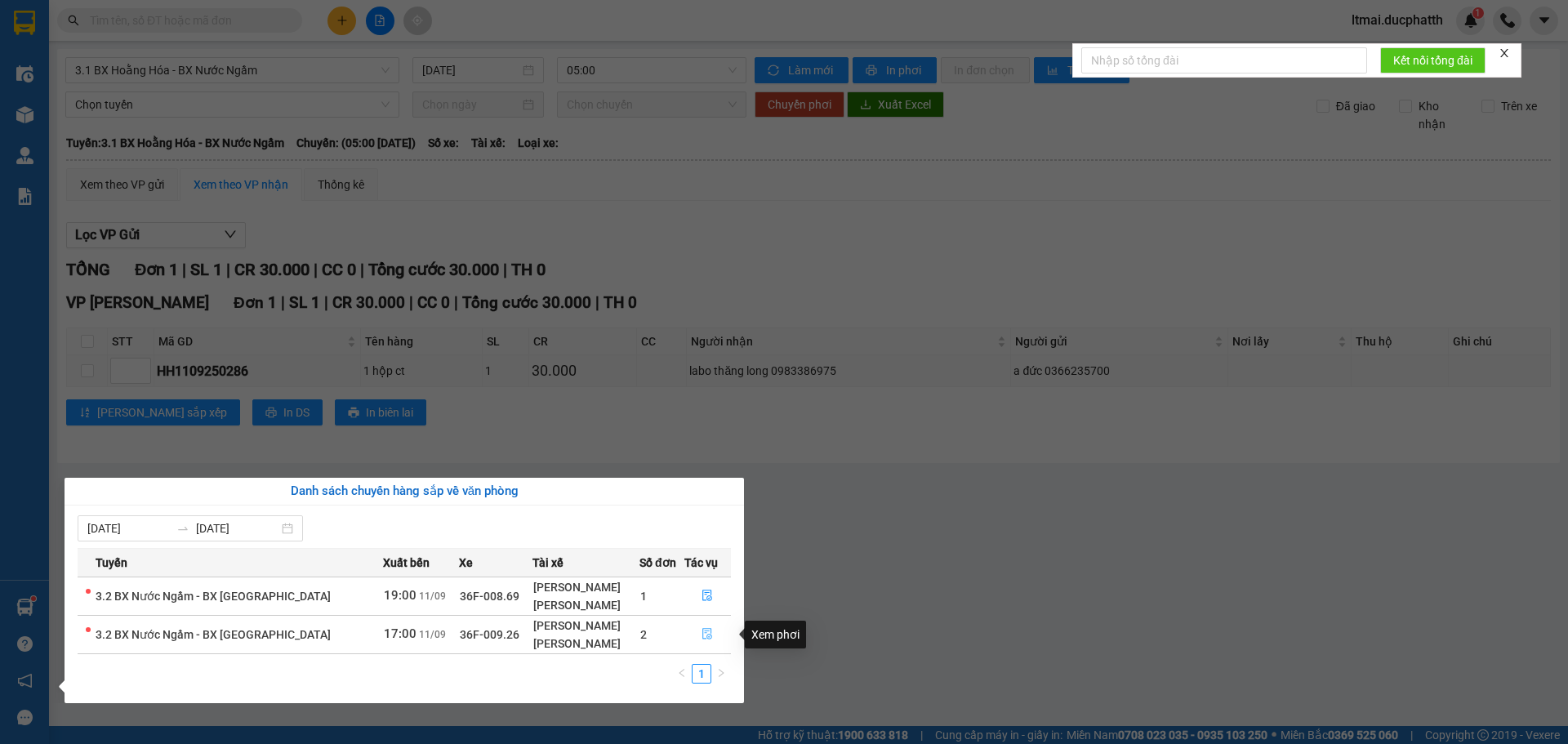
click at [709, 634] on icon "file-done" at bounding box center [707, 635] width 10 height 11
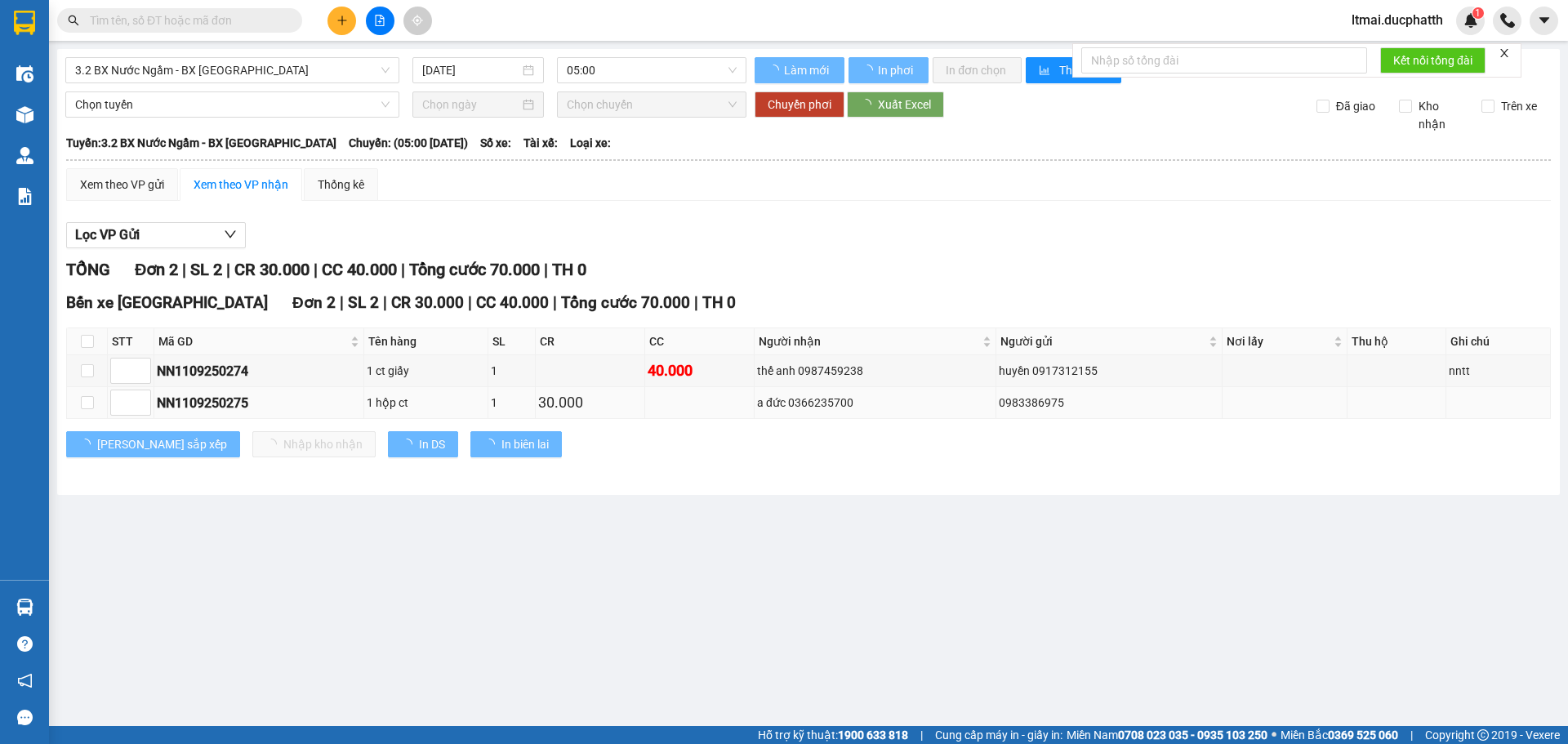
type input "[DATE]"
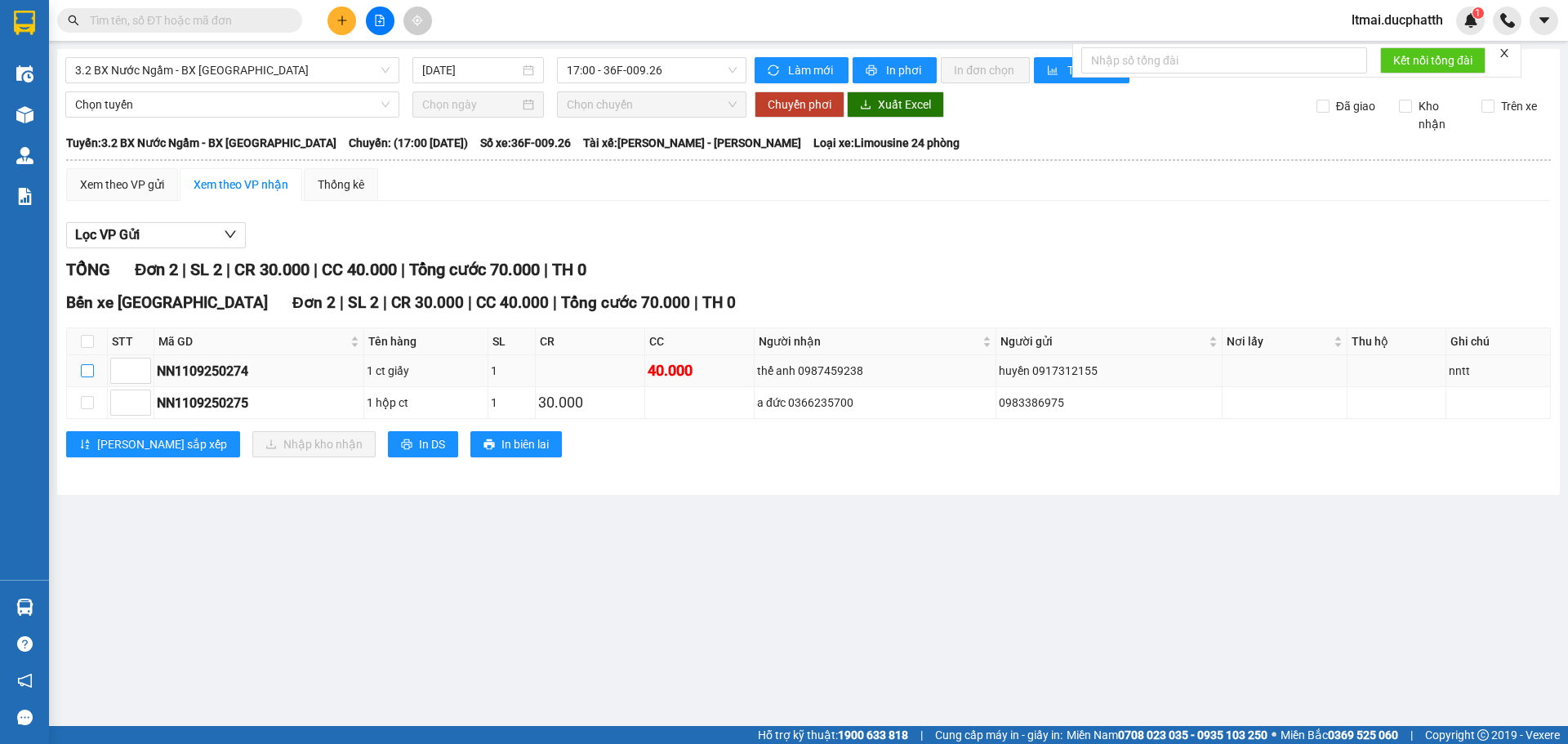
click at [92, 373] on input "checkbox" at bounding box center [87, 371] width 13 height 13
checkbox input "true"
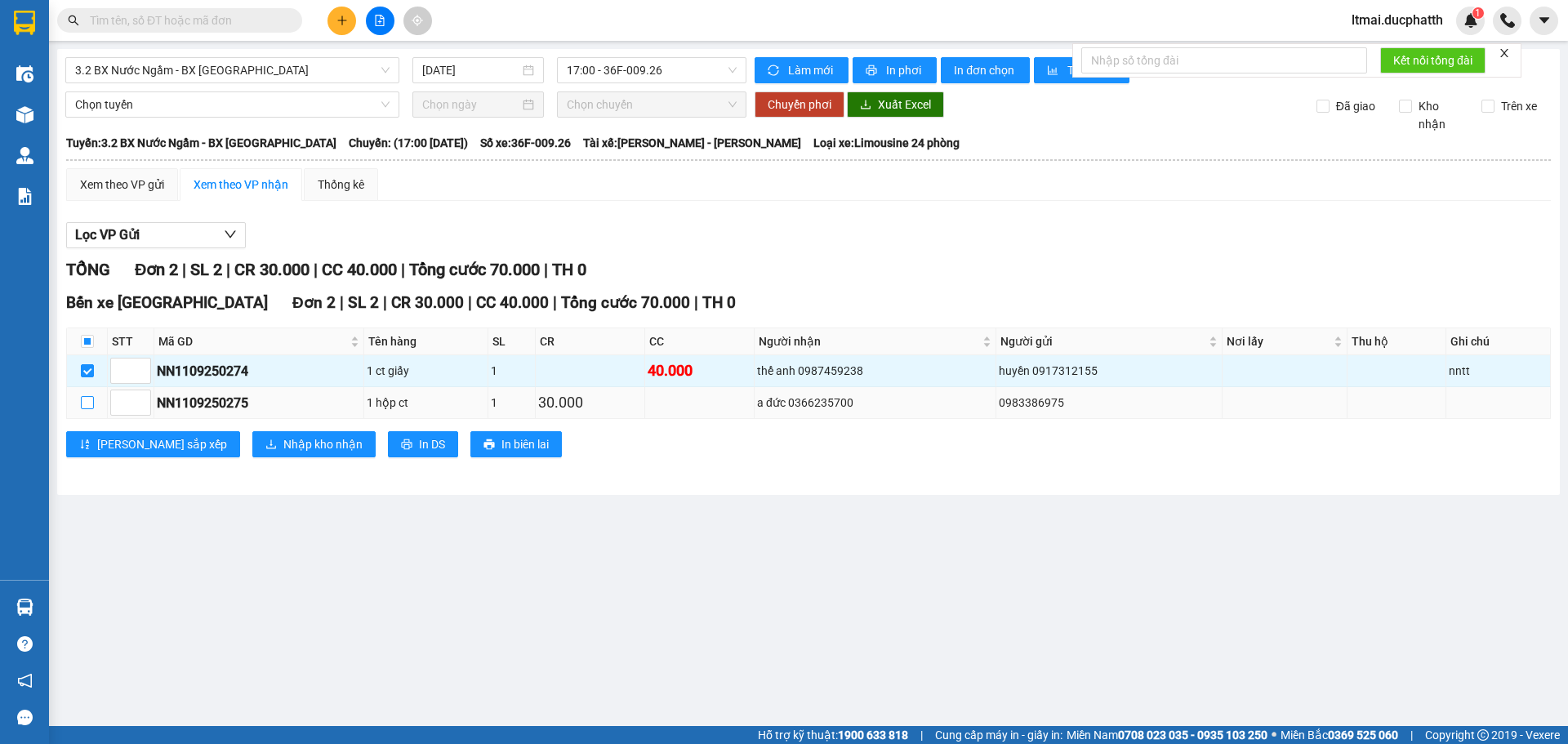
click at [85, 402] on input "checkbox" at bounding box center [87, 403] width 13 height 13
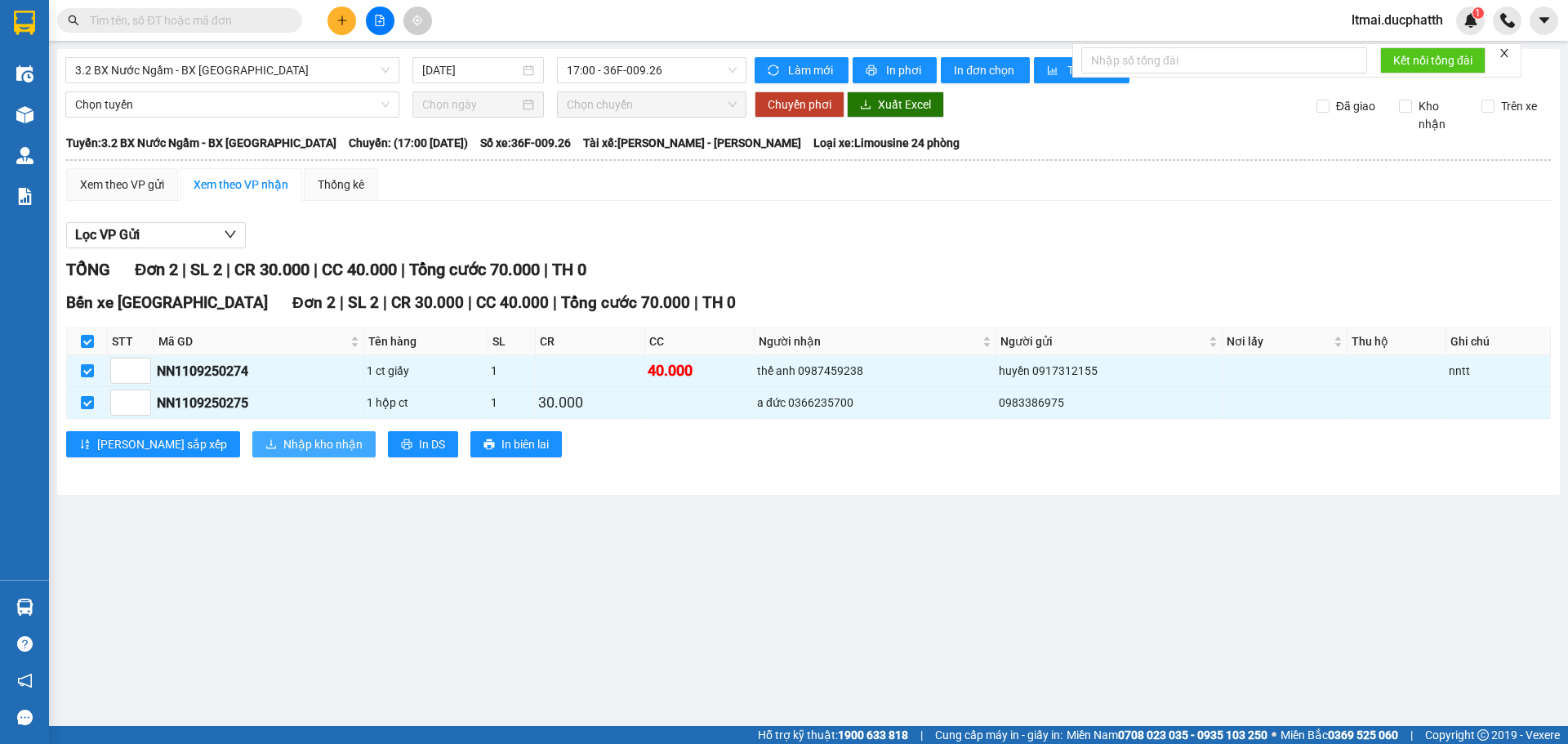
click at [283, 446] on span "Nhập kho nhận" at bounding box center [323, 444] width 79 height 18
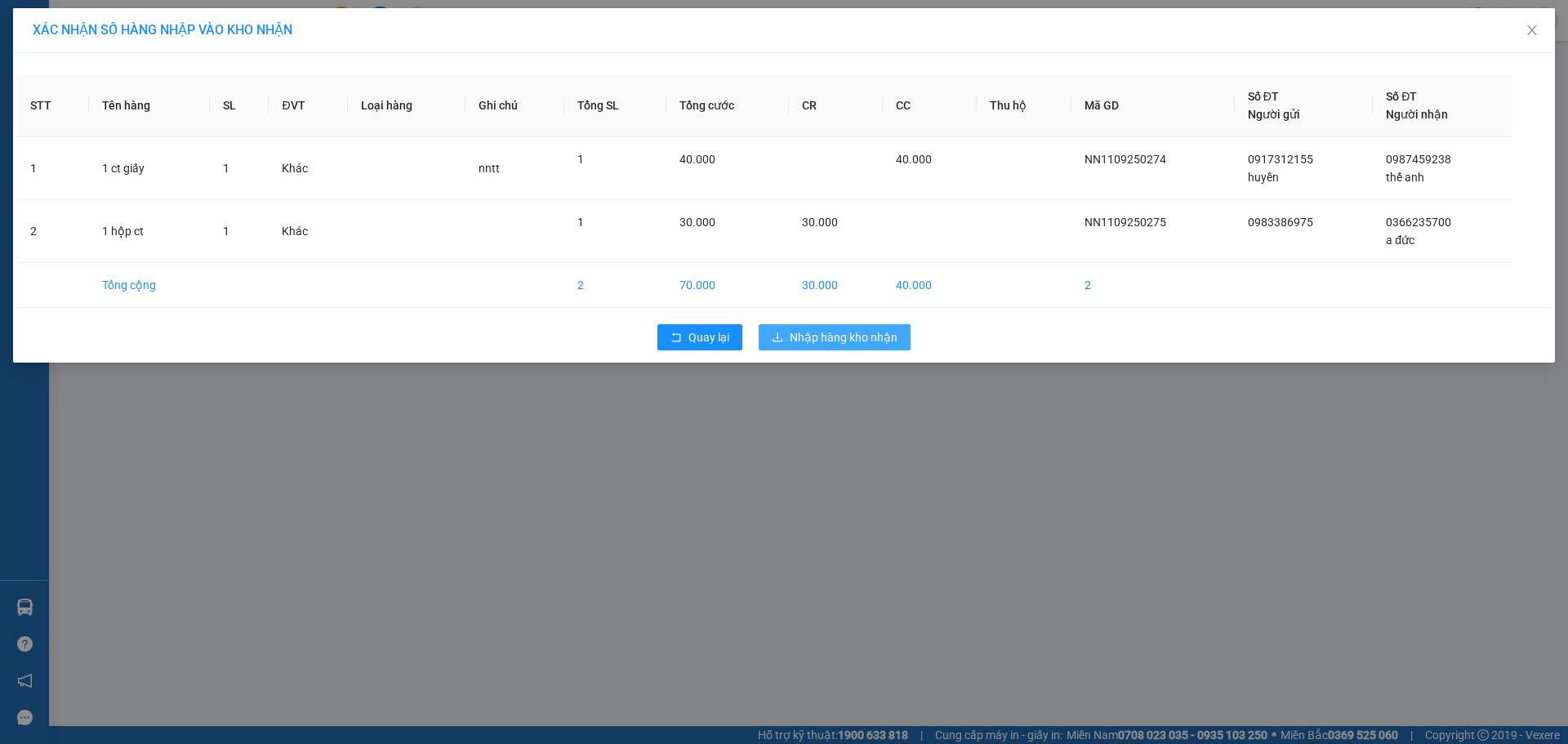
click at [819, 339] on span "Nhập hàng kho nhận" at bounding box center [843, 337] width 108 height 18
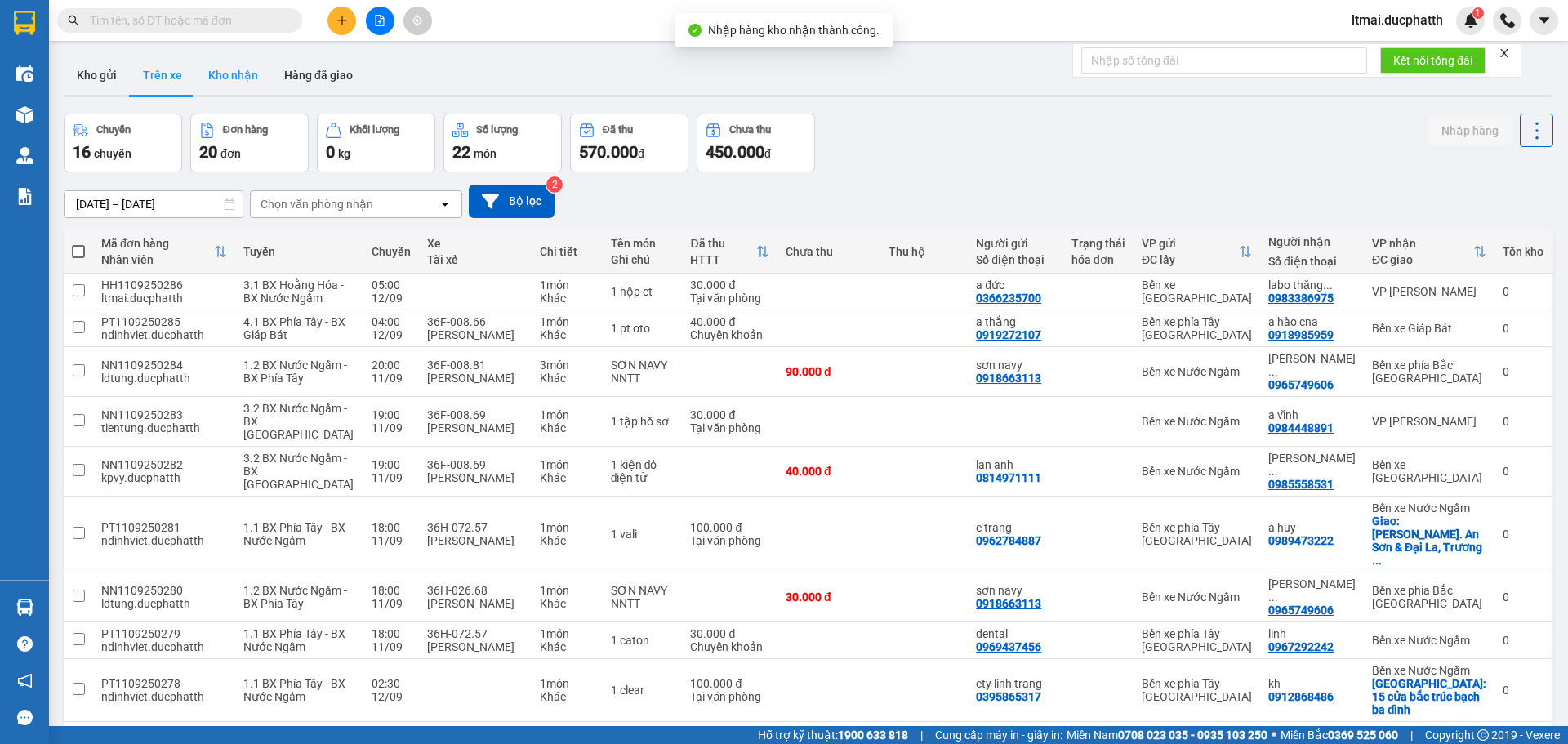
click at [247, 74] on button "Kho nhận" at bounding box center [233, 75] width 76 height 39
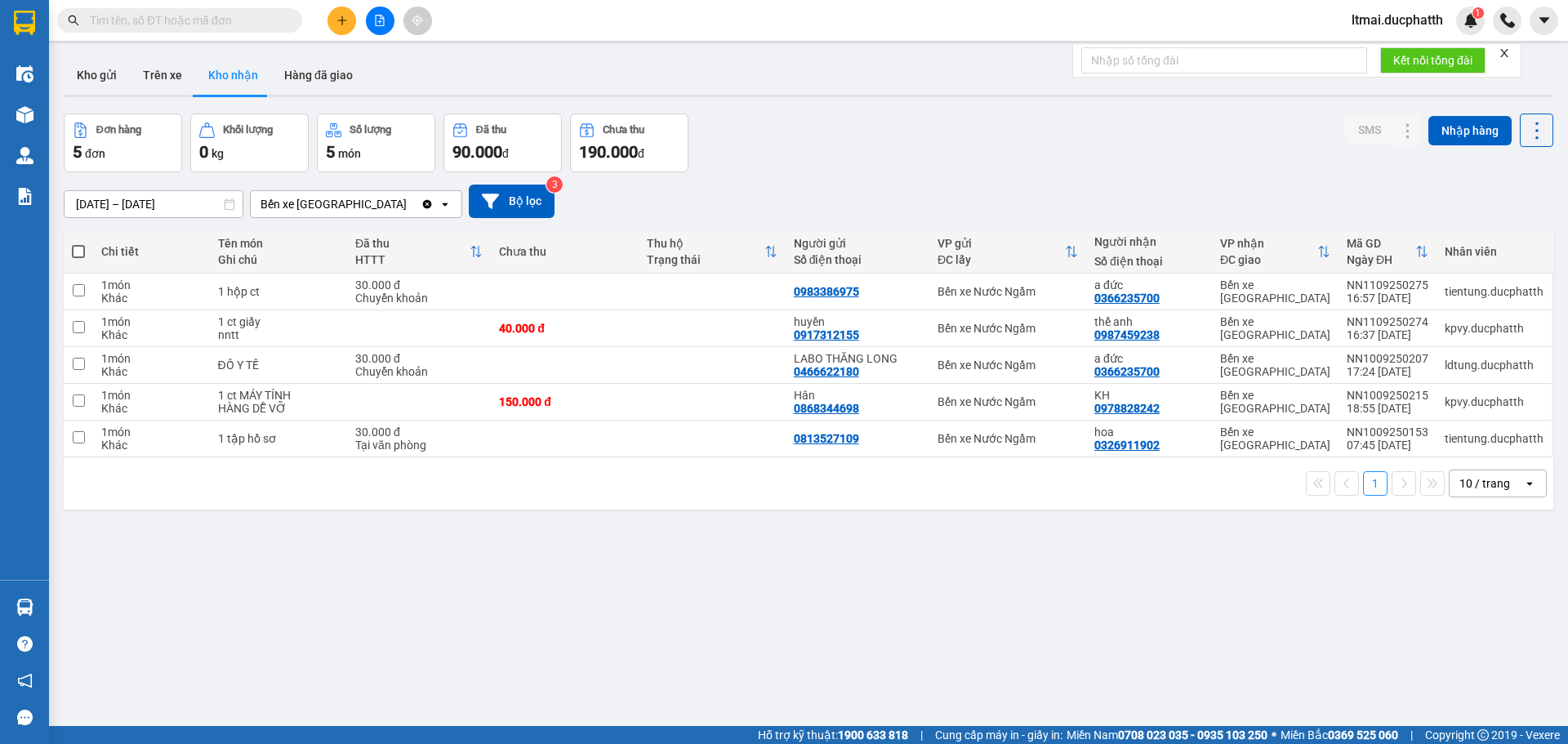
click at [1413, 16] on span "ltmai.ducphatth" at bounding box center [1397, 19] width 118 height 20
click at [1372, 49] on span "Đăng xuất" at bounding box center [1404, 51] width 84 height 18
